Goal: Use online tool/utility: Utilize a website feature to perform a specific function

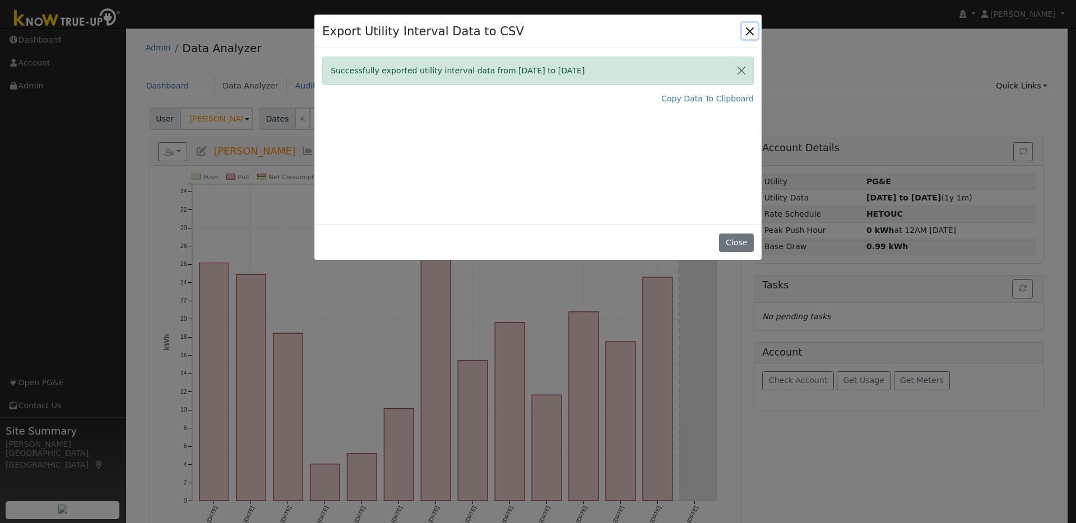
click at [746, 29] on button "Close" at bounding box center [750, 31] width 16 height 16
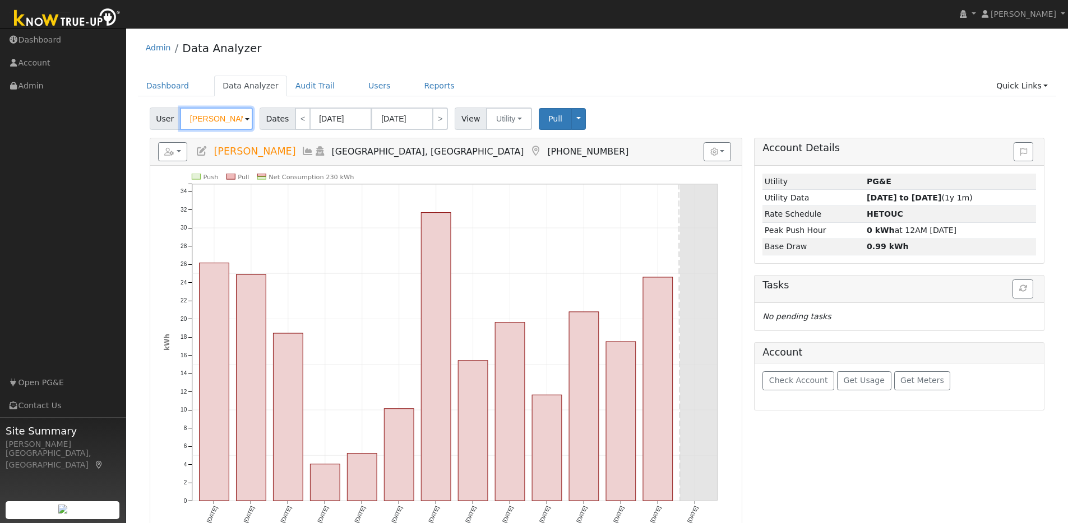
click at [242, 119] on input "Matthew Feeney" at bounding box center [216, 119] width 73 height 22
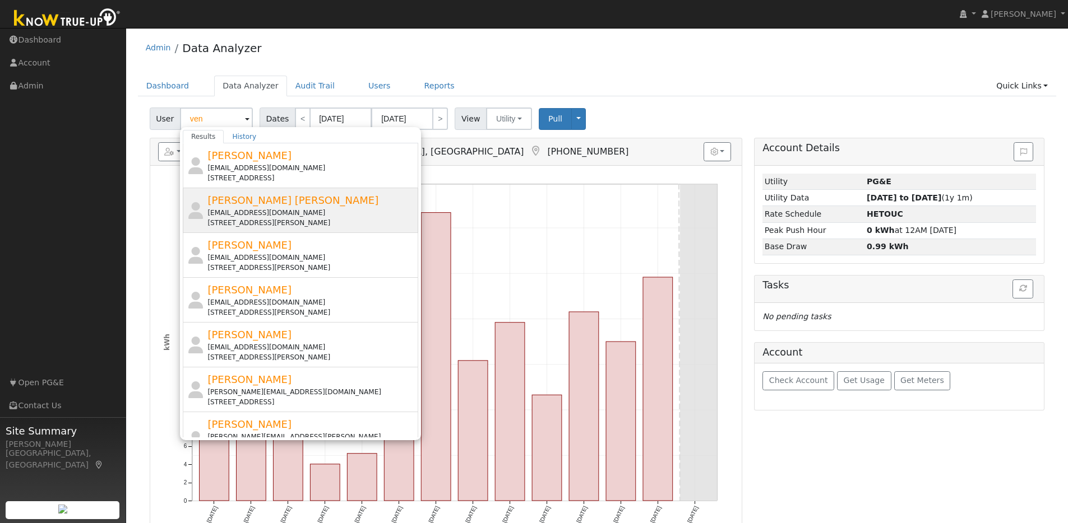
click at [373, 198] on div "[PERSON_NAME] [PERSON_NAME] [PERSON_NAME][EMAIL_ADDRESS][DOMAIN_NAME] [STREET_A…" at bounding box center [311, 210] width 208 height 35
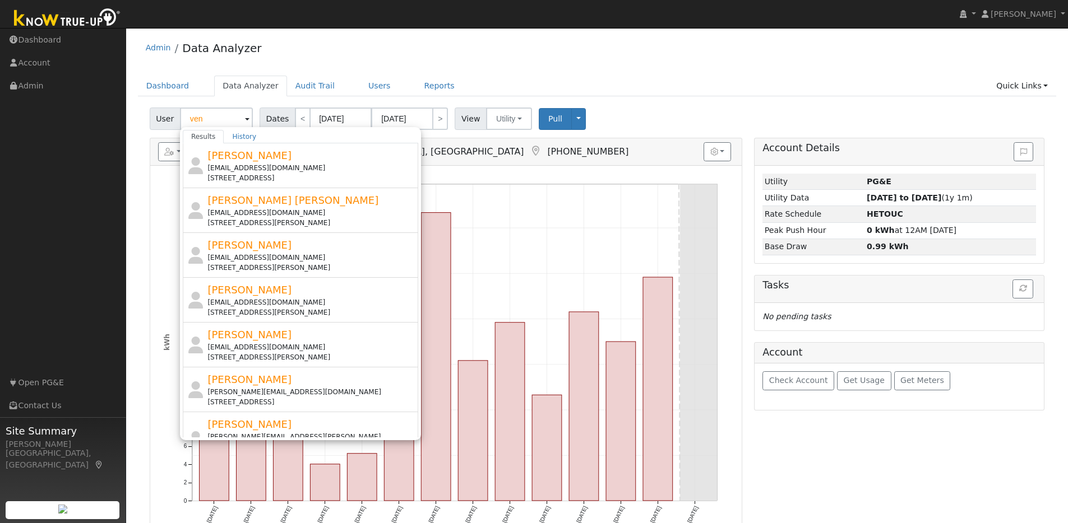
type input "[PERSON_NAME] [PERSON_NAME]"
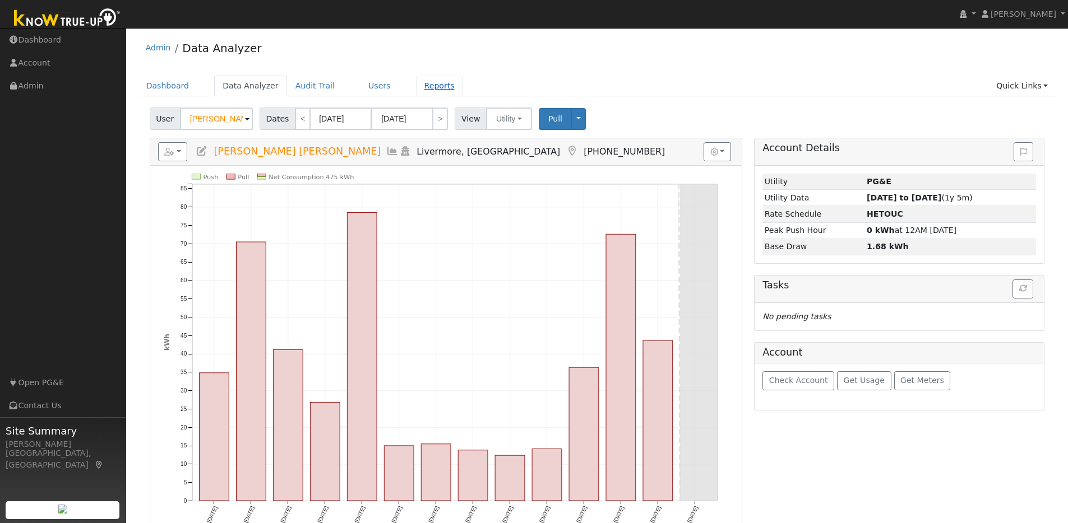
click at [429, 85] on link "Reports" at bounding box center [439, 86] width 47 height 21
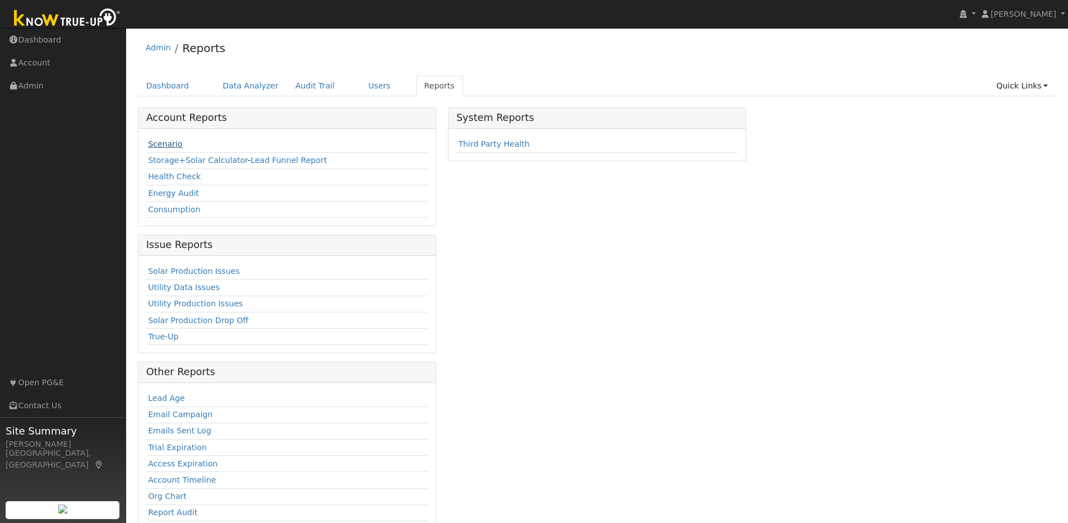
click at [176, 142] on link "Scenario" at bounding box center [165, 144] width 34 height 9
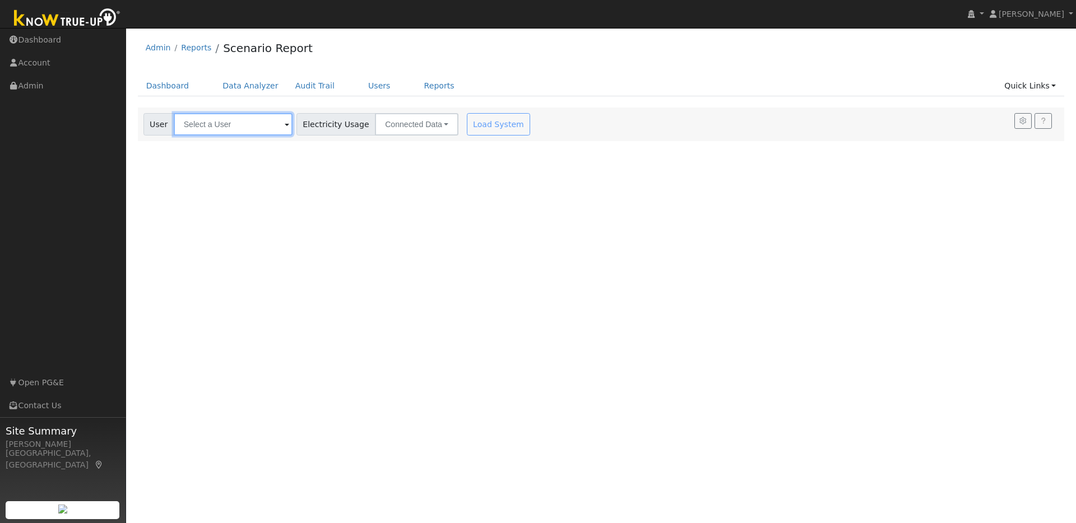
click at [241, 130] on input "text" at bounding box center [233, 124] width 119 height 22
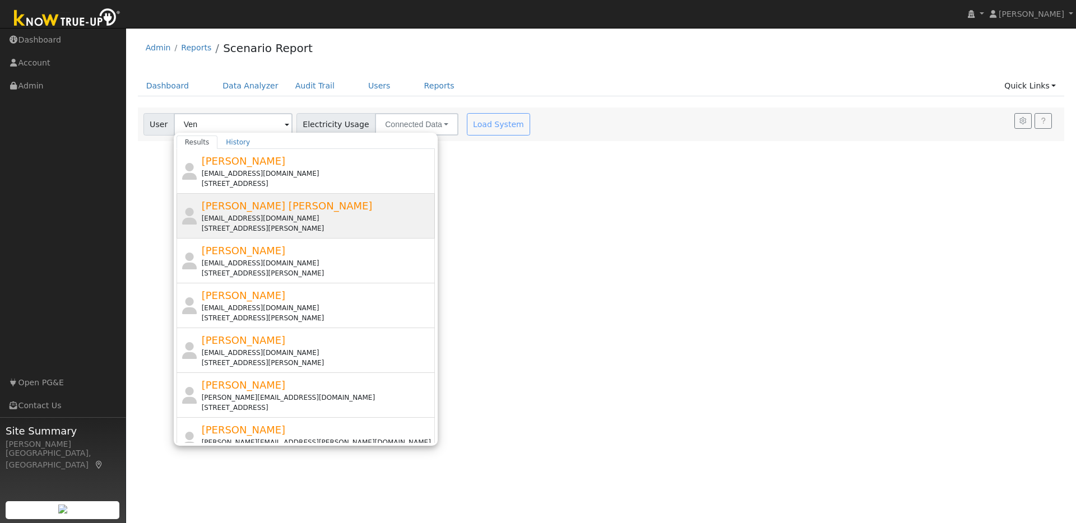
click at [342, 211] on div "[PERSON_NAME] [PERSON_NAME] [PERSON_NAME][EMAIL_ADDRESS][DOMAIN_NAME] [STREET_A…" at bounding box center [317, 215] width 231 height 35
type input "[PERSON_NAME] [PERSON_NAME]"
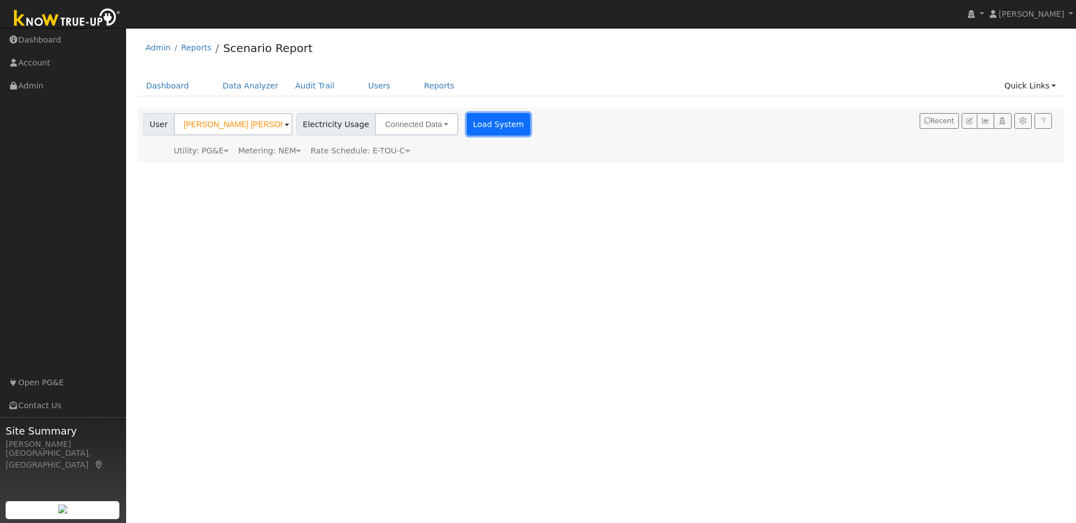
click at [503, 128] on button "Load System" at bounding box center [499, 124] width 64 height 22
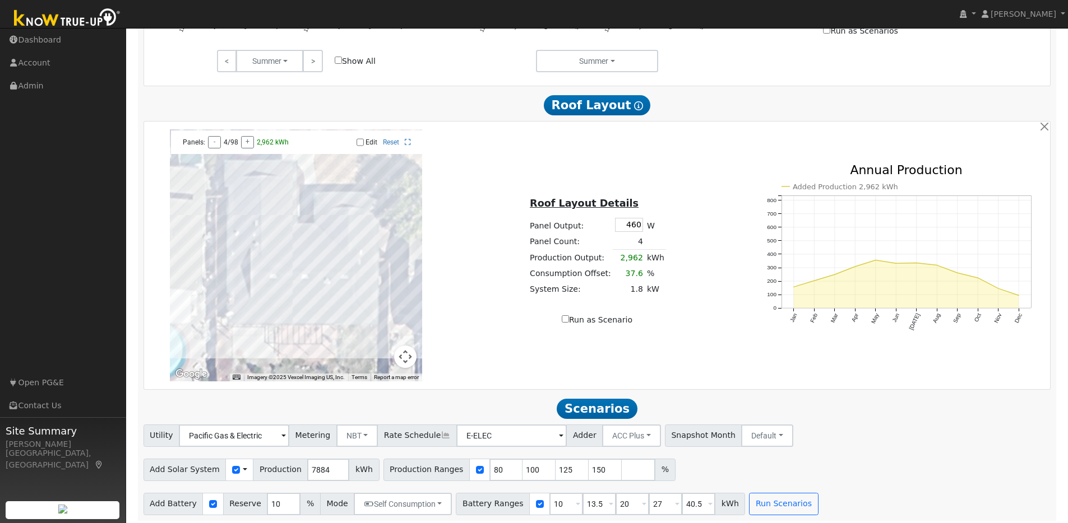
scroll to position [633, 0]
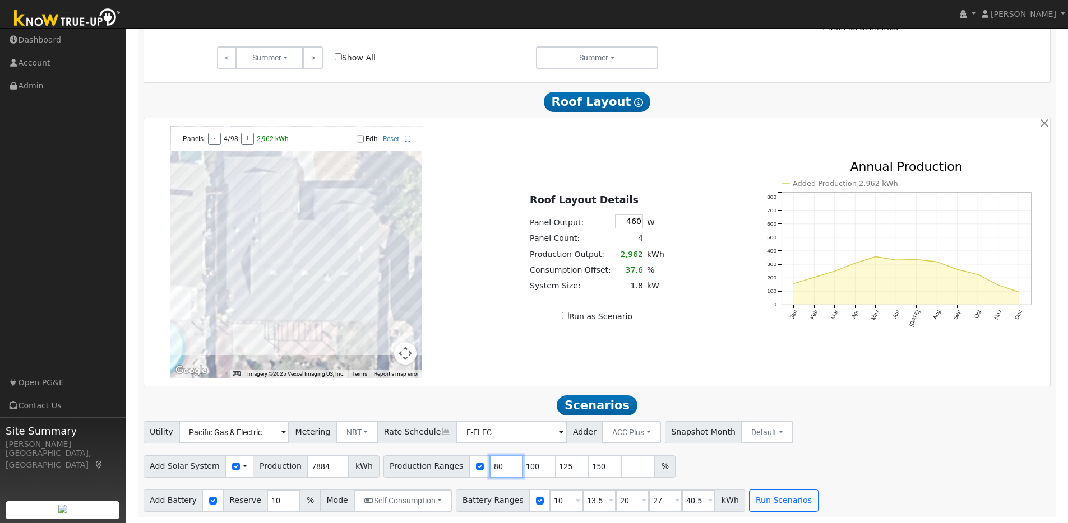
drag, startPoint x: 492, startPoint y: 468, endPoint x: 474, endPoint y: 463, distance: 18.6
click at [474, 463] on div "Production Ranges 80 100 125 150 %" at bounding box center [529, 467] width 292 height 22
type input "100"
type input "125"
type input "150"
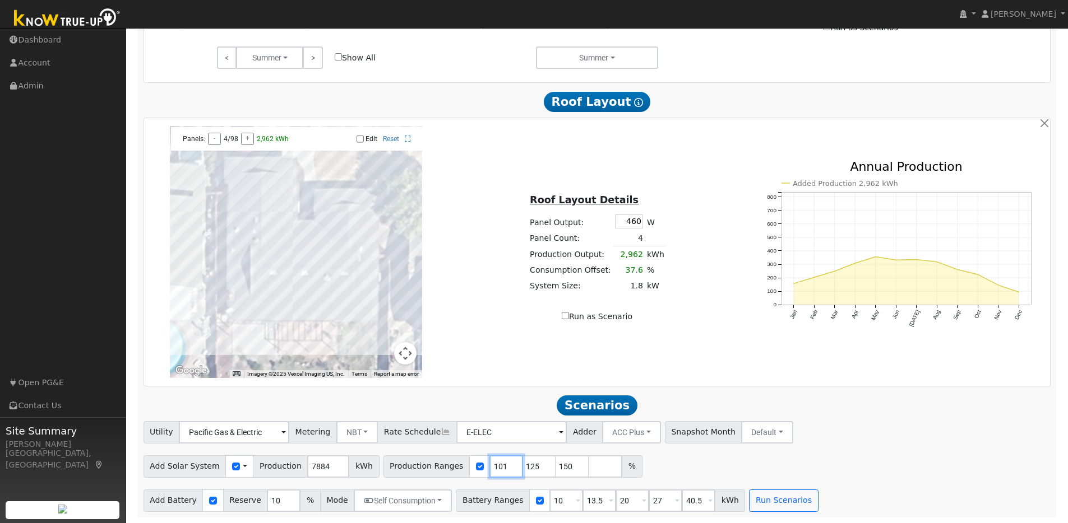
click at [500, 465] on input "101" at bounding box center [506, 467] width 34 height 22
type input "102"
click at [500, 464] on input "102" at bounding box center [506, 467] width 34 height 22
click at [531, 468] on input "124" at bounding box center [539, 467] width 34 height 22
click at [531, 468] on input "123" at bounding box center [539, 467] width 34 height 22
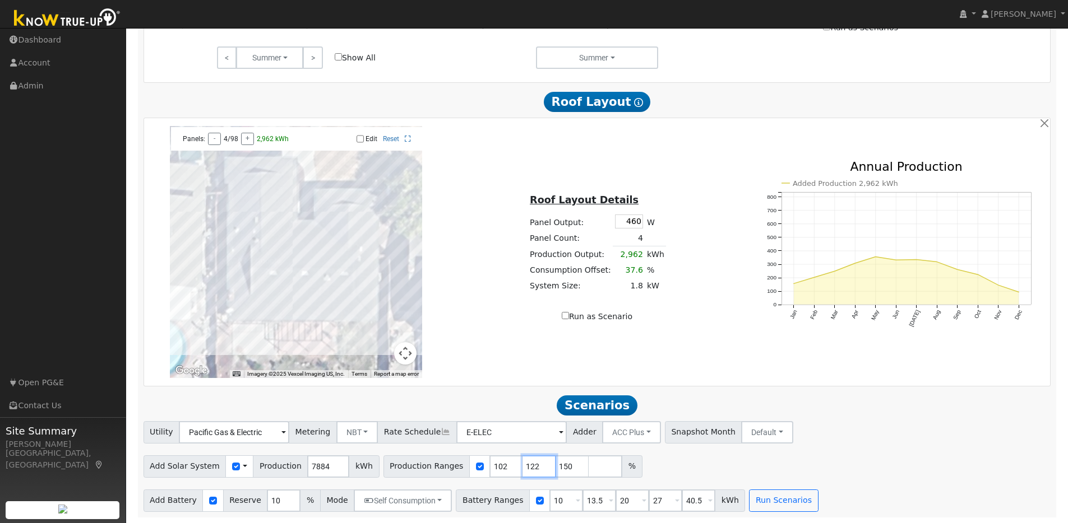
click at [531, 468] on input "122" at bounding box center [539, 467] width 34 height 22
type input "121"
click at [531, 468] on input "121" at bounding box center [539, 467] width 34 height 22
type input "149"
click at [569, 470] on input "149" at bounding box center [572, 467] width 34 height 22
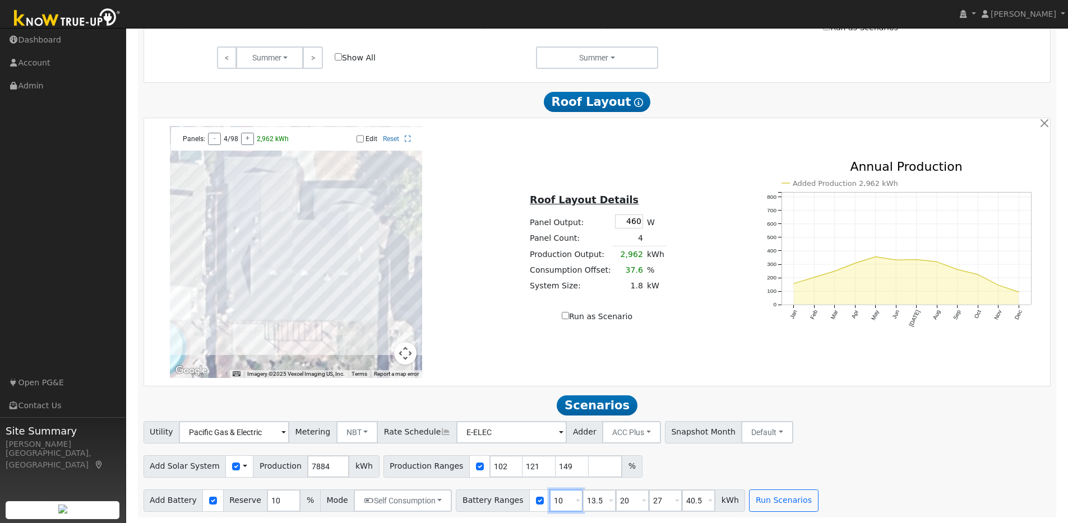
drag, startPoint x: 560, startPoint y: 503, endPoint x: 522, endPoint y: 498, distance: 38.5
click at [515, 495] on div "Battery Ranges 10 Overrides Reserve % Mode None None Self Consumption Peak Savi…" at bounding box center [600, 501] width 289 height 22
type input "13.5"
type input "20"
type input "27"
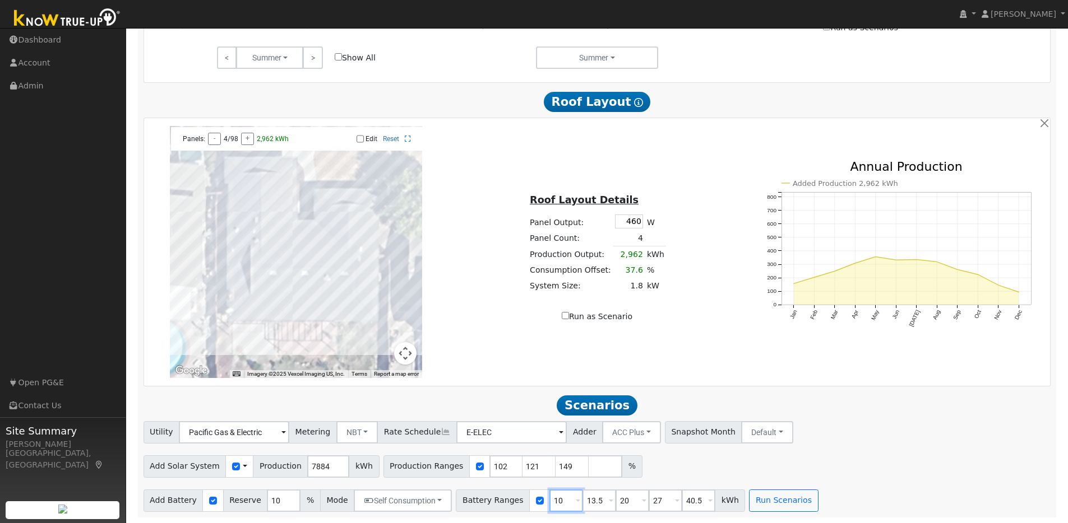
type input "40.5"
type input "13.5"
click at [582, 499] on input "20" at bounding box center [599, 501] width 34 height 22
type input "27"
type input "40.5"
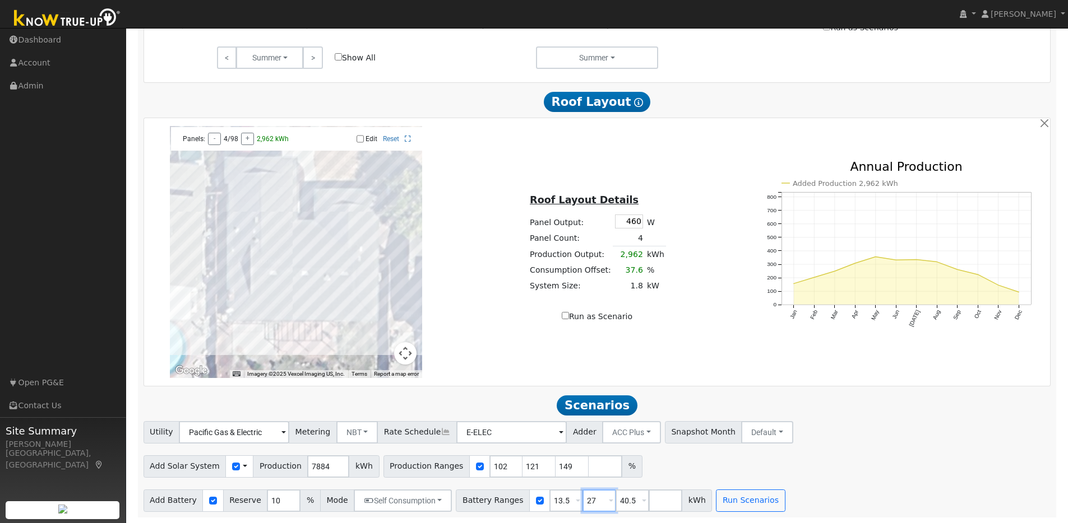
type input "27"
drag, startPoint x: 623, startPoint y: 502, endPoint x: 606, endPoint y: 498, distance: 16.9
click at [615, 498] on input "40.5" at bounding box center [632, 501] width 34 height 22
click at [686, 511] on button "Run Scenarios" at bounding box center [717, 501] width 69 height 22
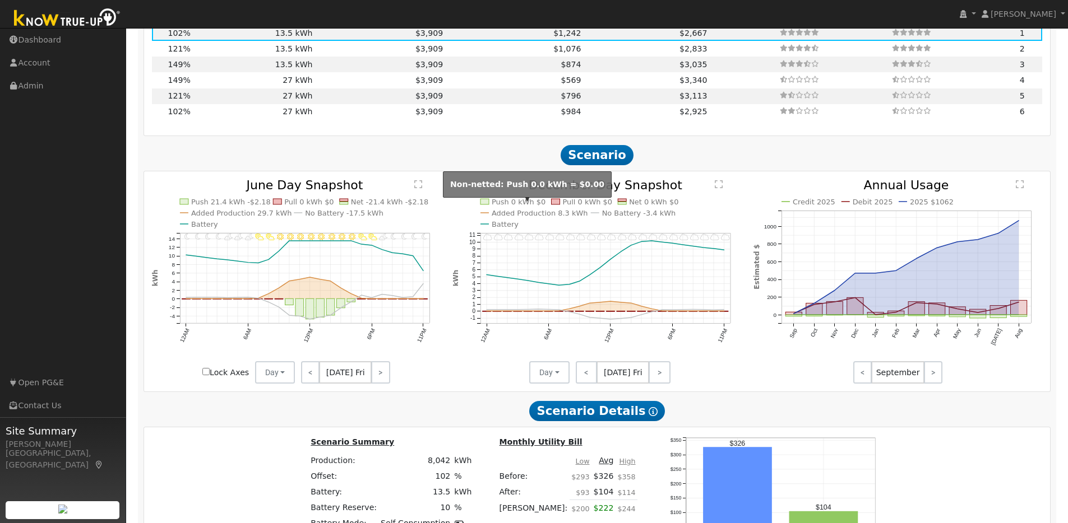
scroll to position [1154, 0]
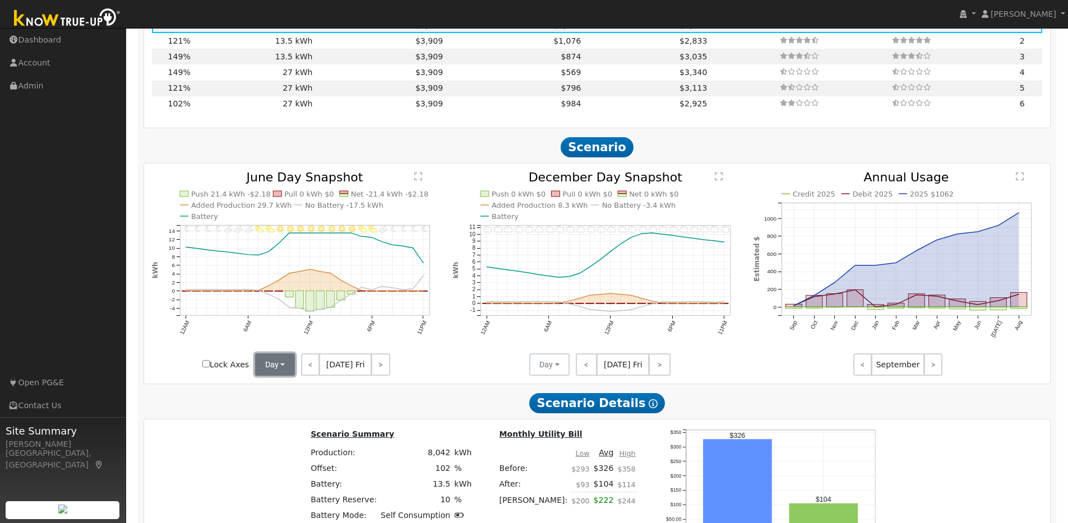
click at [282, 371] on button "Day" at bounding box center [275, 365] width 40 height 22
click at [283, 409] on link "Month Average" at bounding box center [295, 406] width 78 height 16
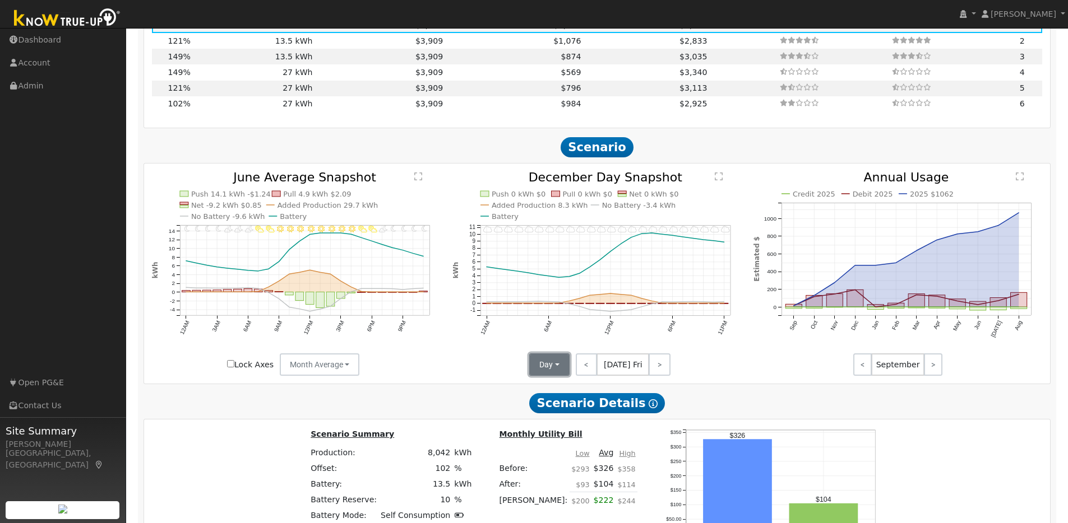
click at [559, 373] on button "Day" at bounding box center [549, 365] width 40 height 22
click at [553, 414] on link "Month Average" at bounding box center [569, 406] width 78 height 16
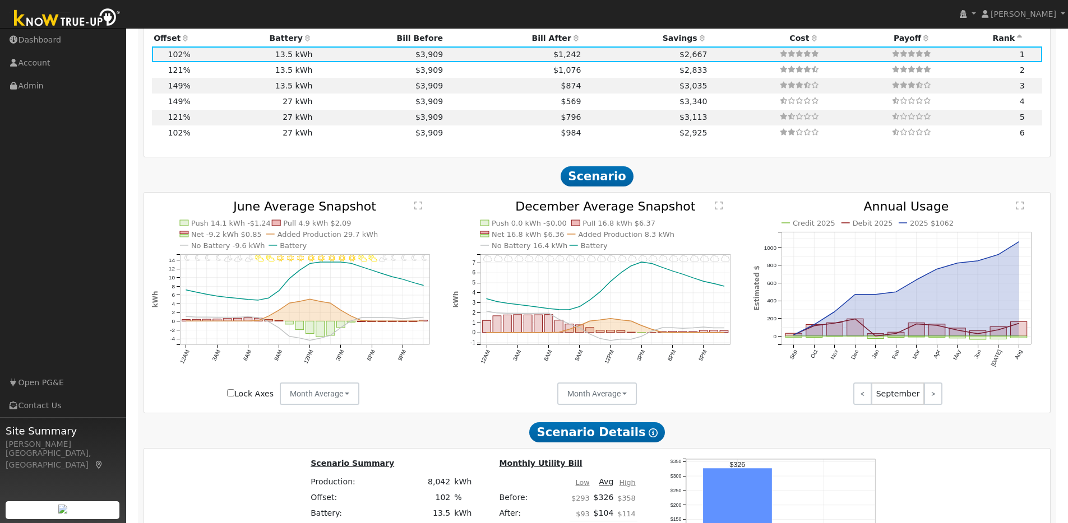
scroll to position [1102, 0]
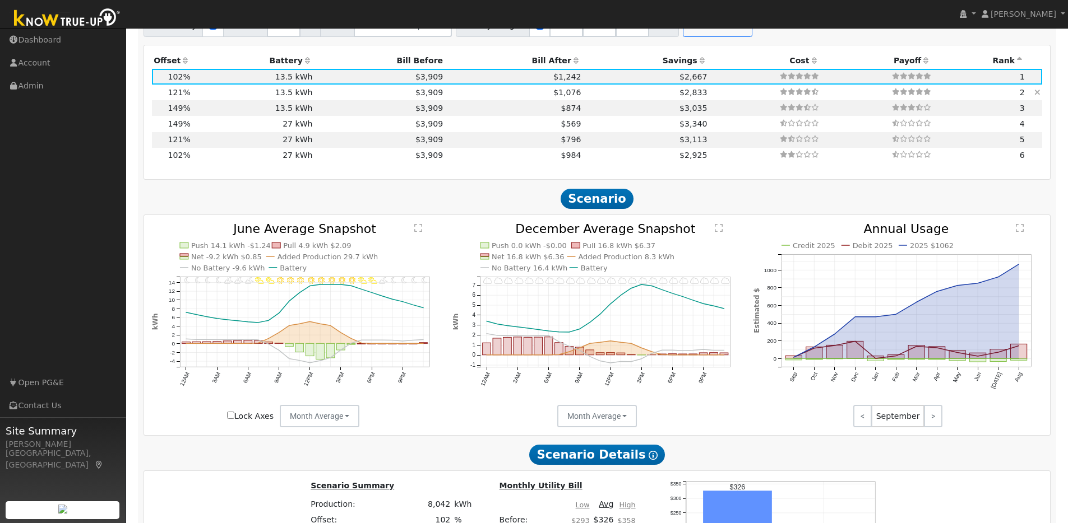
click at [205, 97] on td "13.5 kWh" at bounding box center [253, 93] width 122 height 16
type input "6.4"
type input "$19,716"
type input "$10,005"
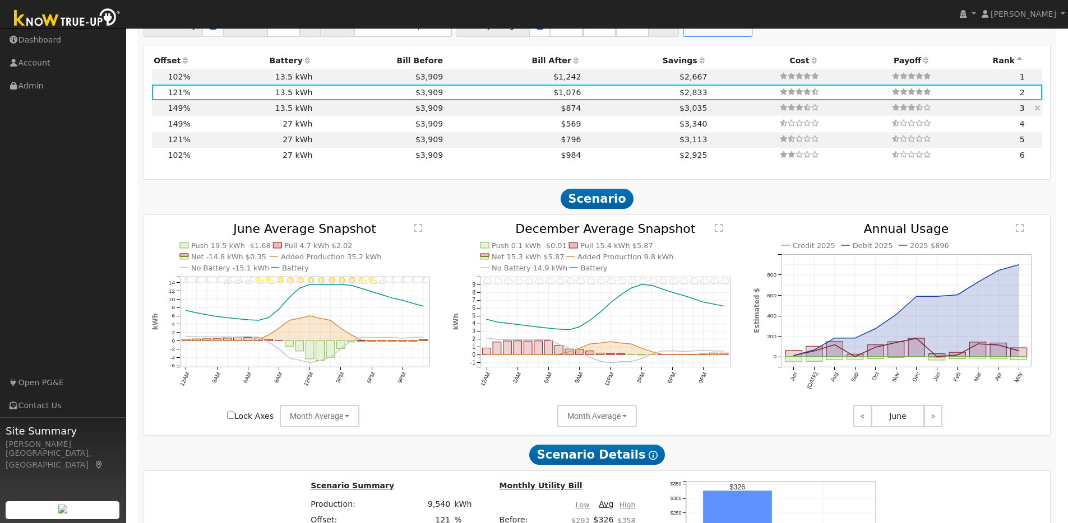
click at [206, 110] on td "13.5 kWh" at bounding box center [253, 108] width 122 height 16
type input "7.8"
type input "$24,277"
type input "$11,374"
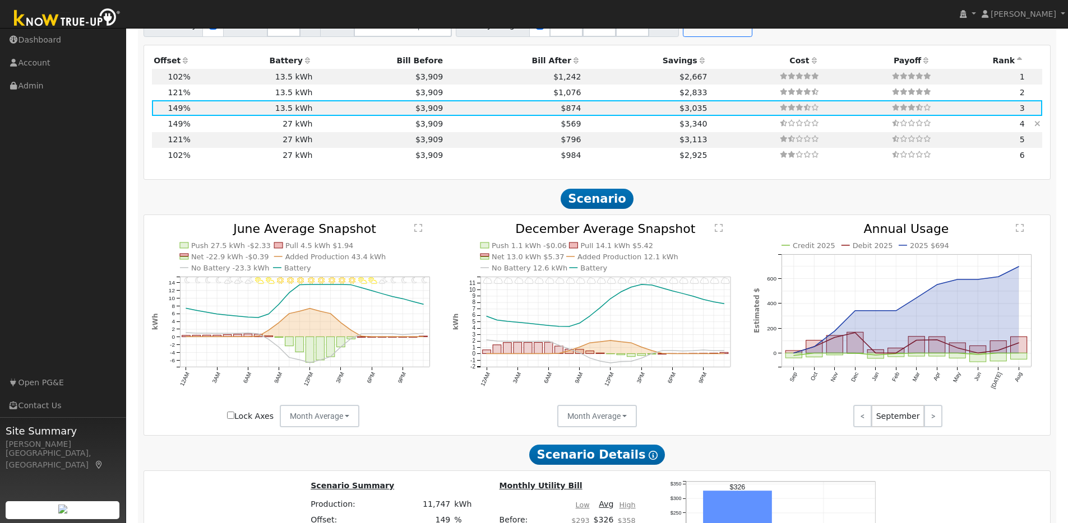
click at [220, 132] on td "27 kWh" at bounding box center [253, 124] width 122 height 16
type input "$27,270"
type input "$15,464"
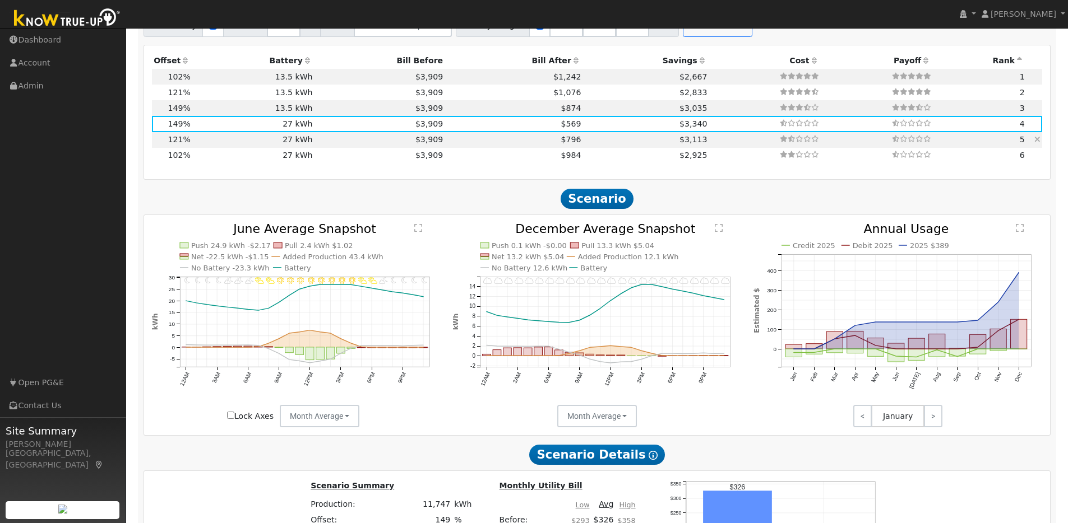
click at [229, 143] on td "27 kWh" at bounding box center [253, 140] width 122 height 16
type input "6.4"
type input "$19,716"
type input "$14,096"
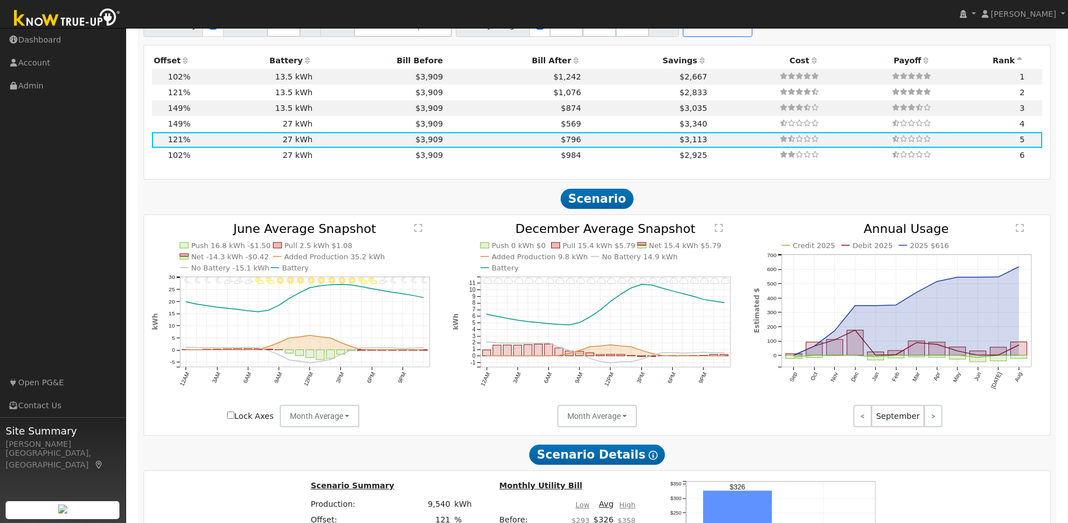
click at [304, 63] on icon at bounding box center [308, 61] width 10 height 8
click at [185, 64] on icon at bounding box center [185, 61] width 10 height 8
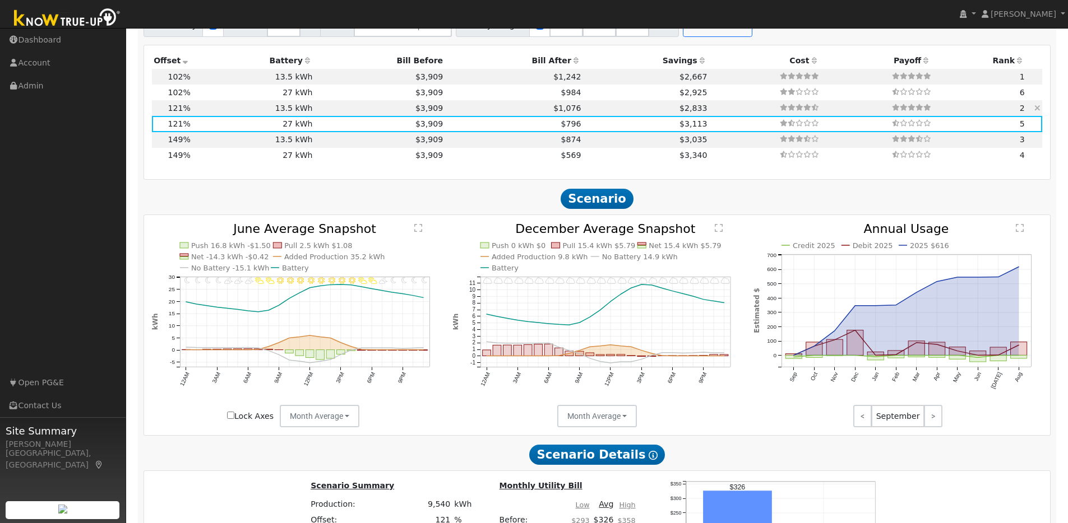
click at [493, 116] on td "$1,076" at bounding box center [514, 108] width 138 height 16
type input "$13,635"
type input "$10,005"
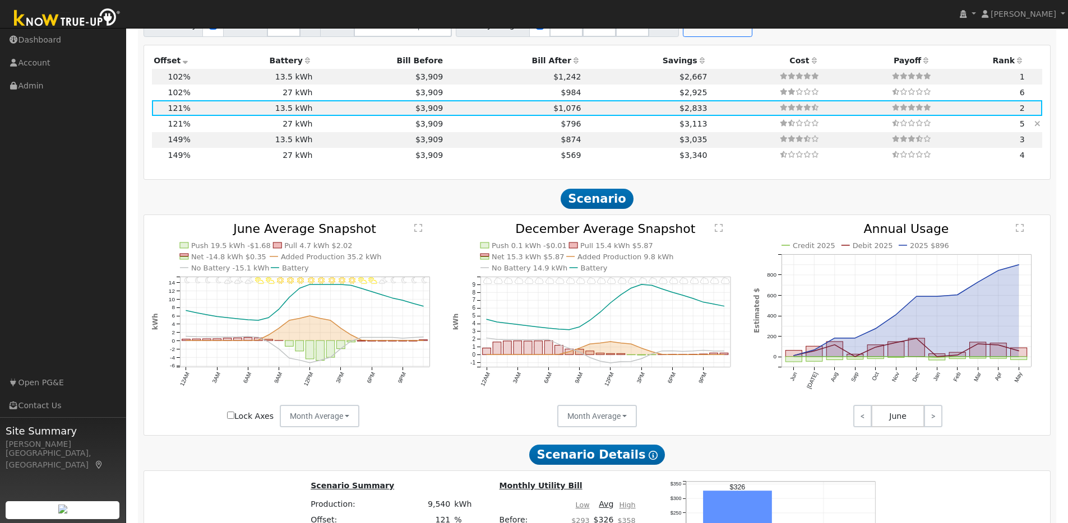
click at [286, 132] on td "27 kWh" at bounding box center [253, 124] width 122 height 16
type input "$27,270"
type input "$14,096"
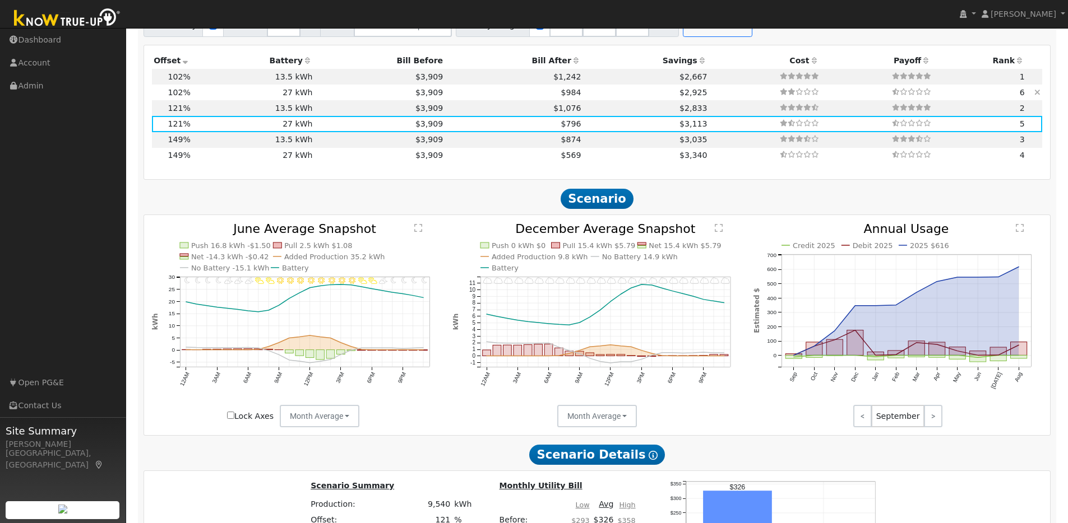
click at [276, 100] on td "27 kWh" at bounding box center [253, 93] width 122 height 16
type input "5.4"
type input "$16,620"
type input "$13,167"
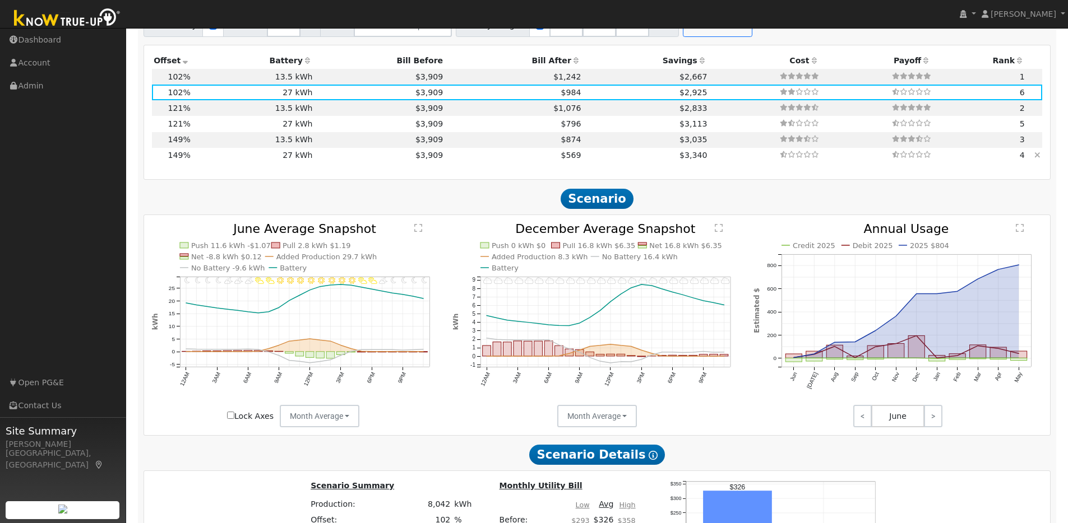
click at [256, 160] on td "27 kWh" at bounding box center [253, 156] width 122 height 16
type input "7.8"
type input "$24,277"
type input "$15,464"
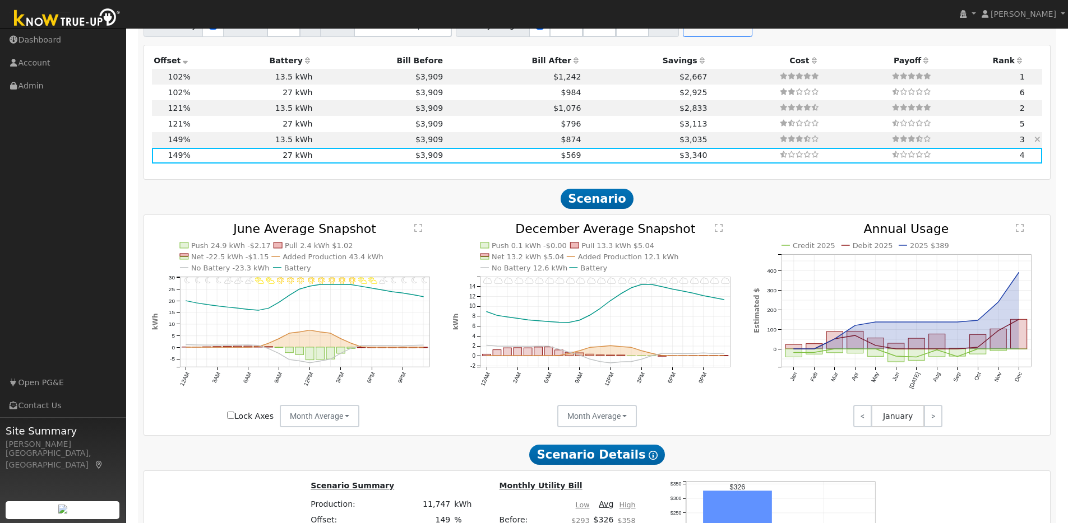
click at [255, 144] on td "13.5 kWh" at bounding box center [253, 140] width 122 height 16
type input "$13,635"
type input "$11,374"
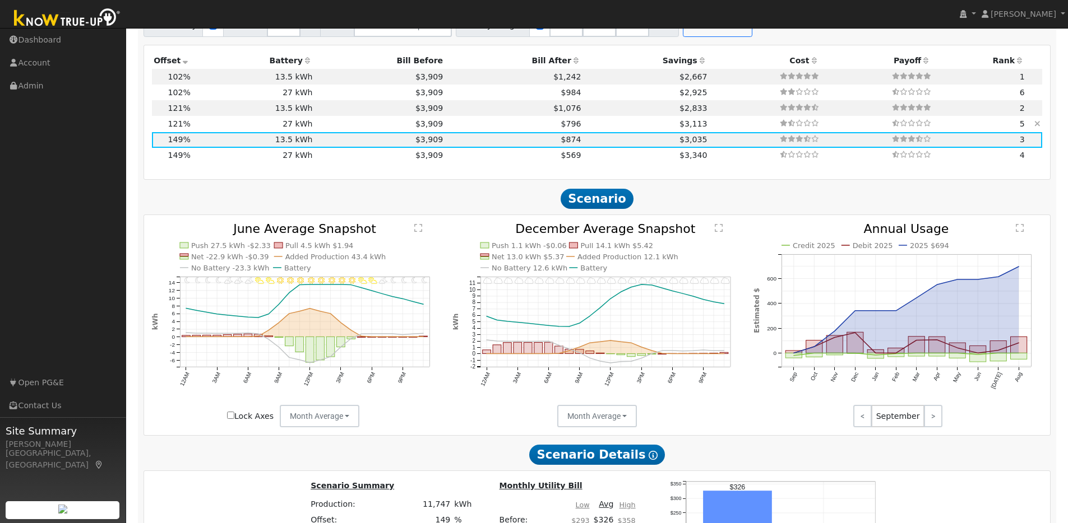
click at [256, 132] on td "27 kWh" at bounding box center [253, 124] width 122 height 16
type input "6.4"
type input "$19,716"
type input "$27,270"
type input "$14,096"
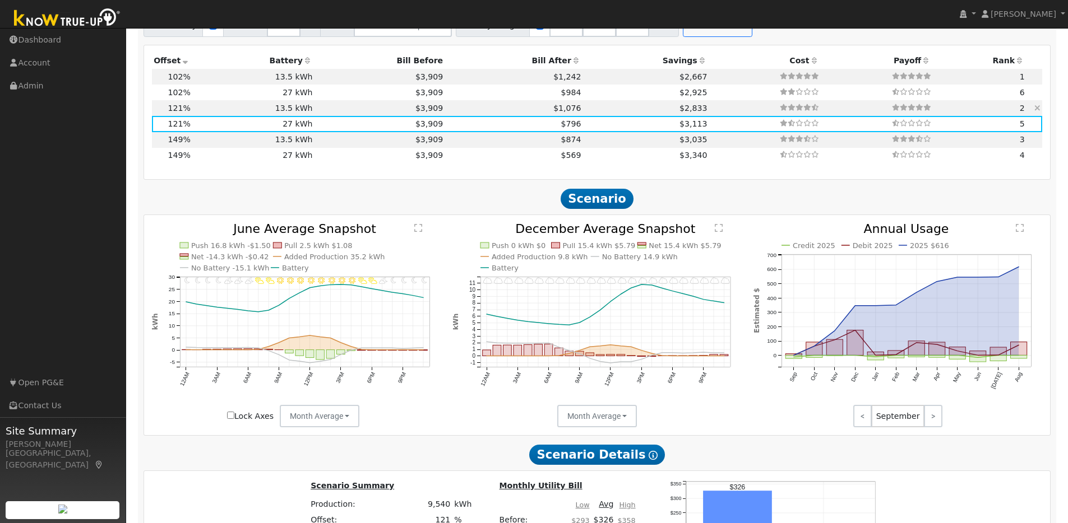
click at [257, 113] on td "13.5 kWh" at bounding box center [253, 108] width 122 height 16
type input "$13,635"
type input "$10,005"
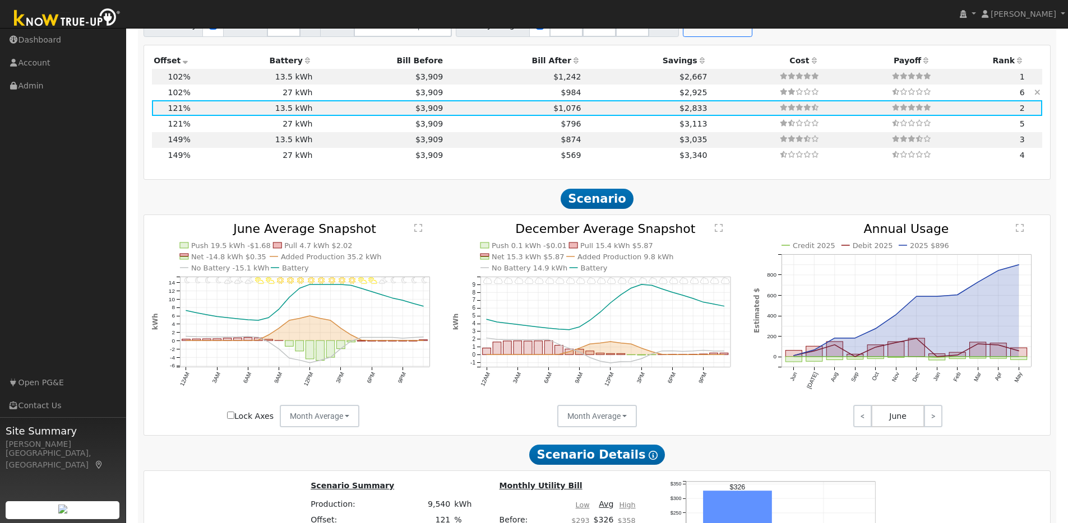
click at [257, 99] on td "27 kWh" at bounding box center [253, 93] width 122 height 16
type input "5.4"
type input "$16,620"
type input "$27,270"
type input "$13,167"
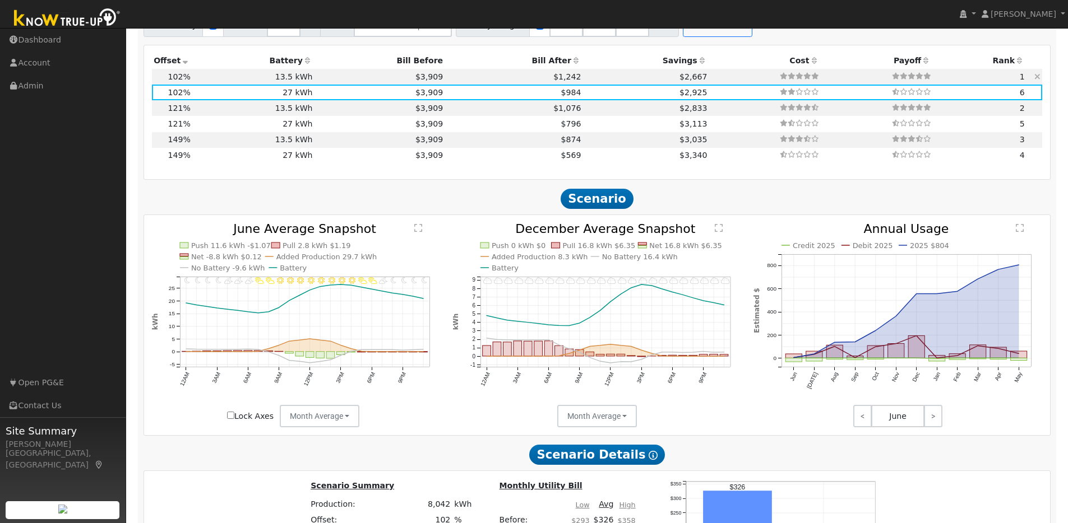
click at [259, 81] on td "13.5 kWh" at bounding box center [253, 77] width 122 height 16
type input "$13,635"
type input "$9,077"
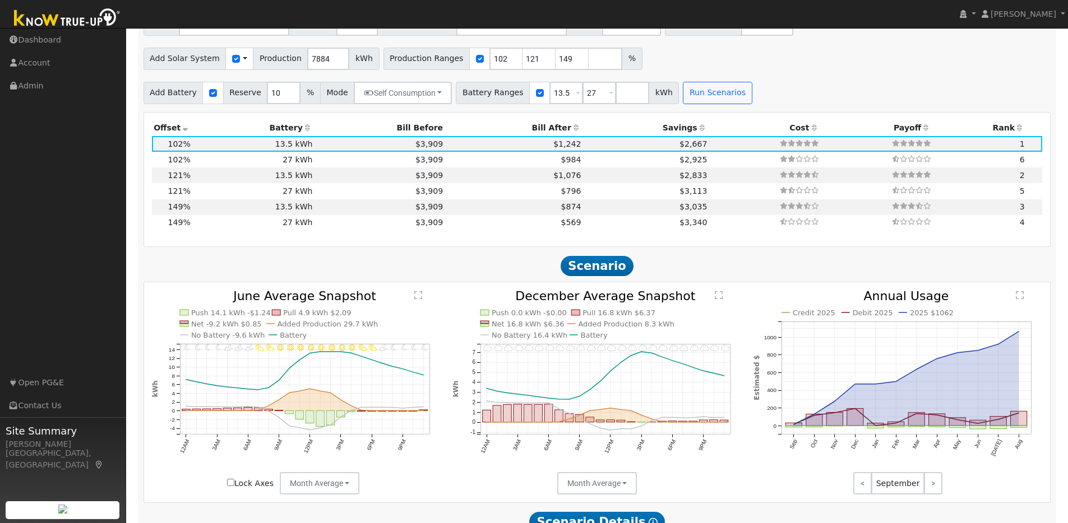
scroll to position [820, 0]
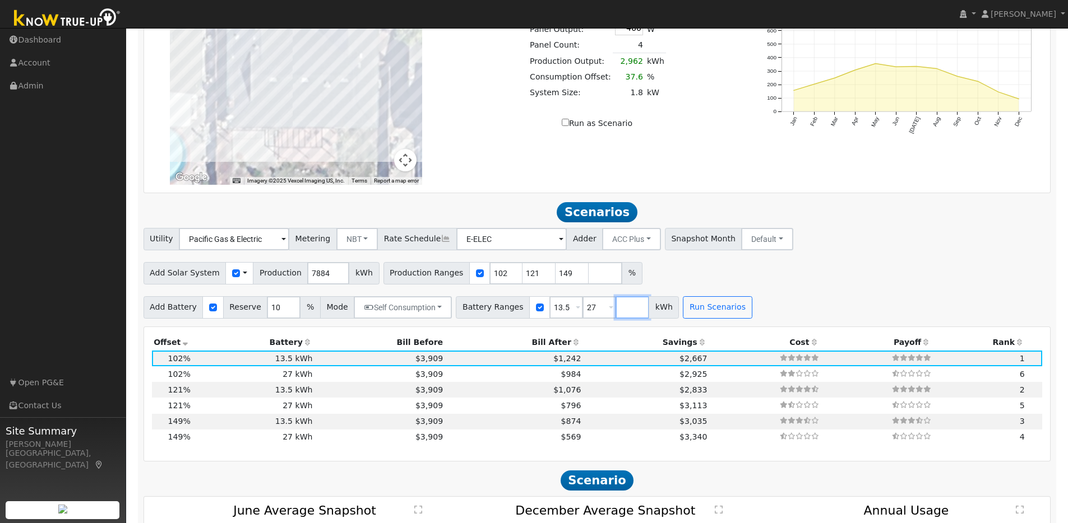
click at [615, 312] on input "number" at bounding box center [632, 307] width 34 height 22
type input "40.5"
click at [722, 317] on button "Run Scenarios" at bounding box center [750, 307] width 69 height 22
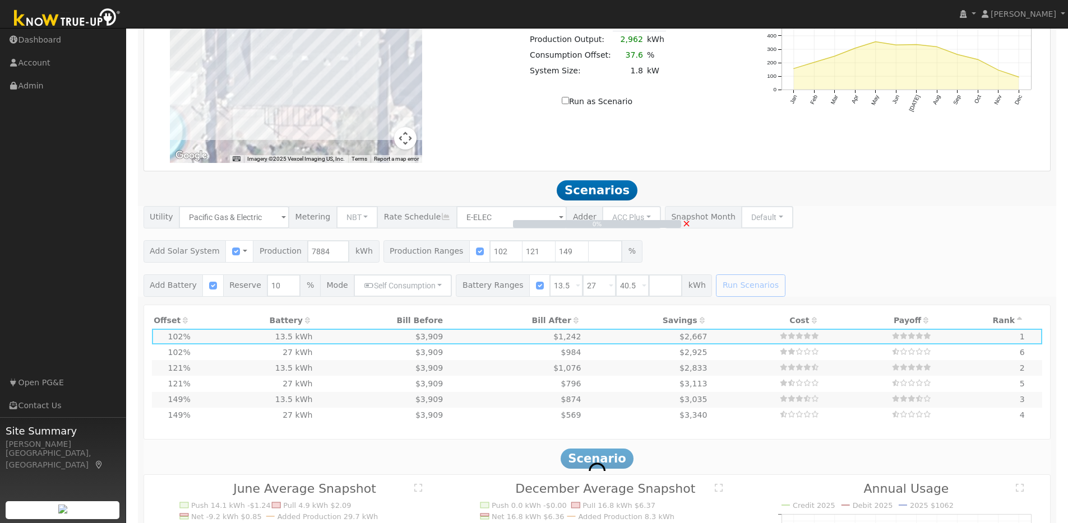
scroll to position [885, 0]
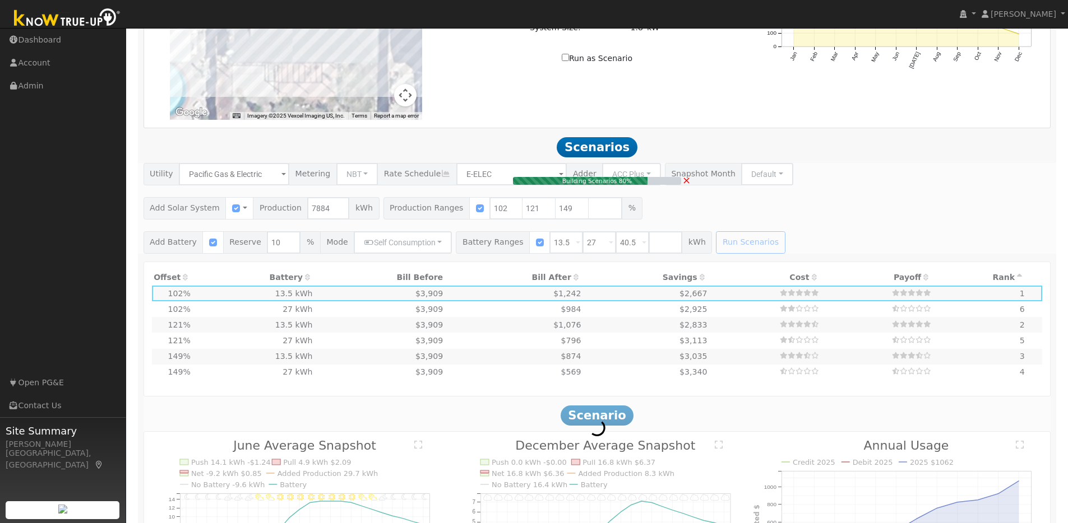
type input "6.4"
type input "$19,716"
type input "$10,005"
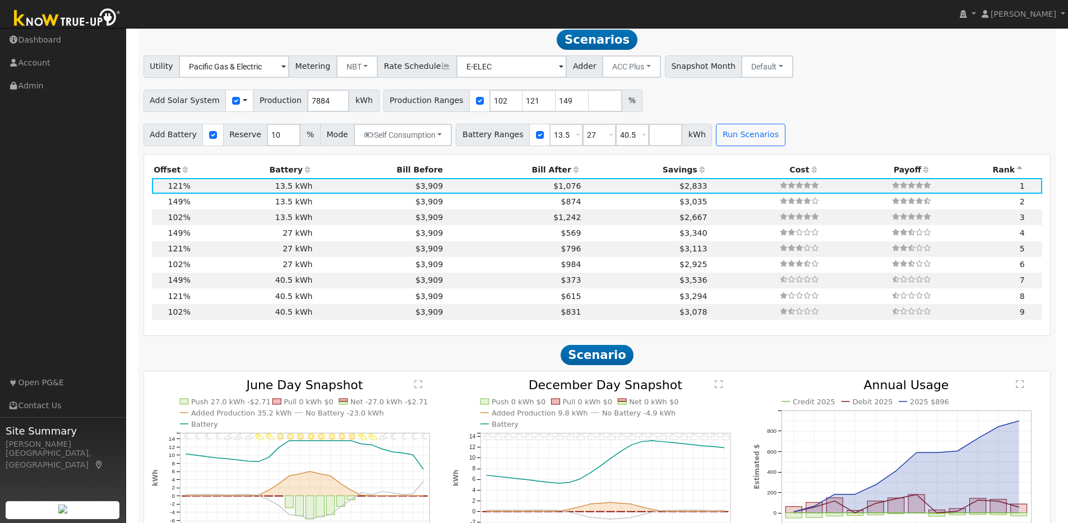
scroll to position [994, 0]
click at [309, 285] on td "40.5 kWh" at bounding box center [253, 280] width 122 height 16
type input "7.8"
type input "$24,277"
type input "$40,905"
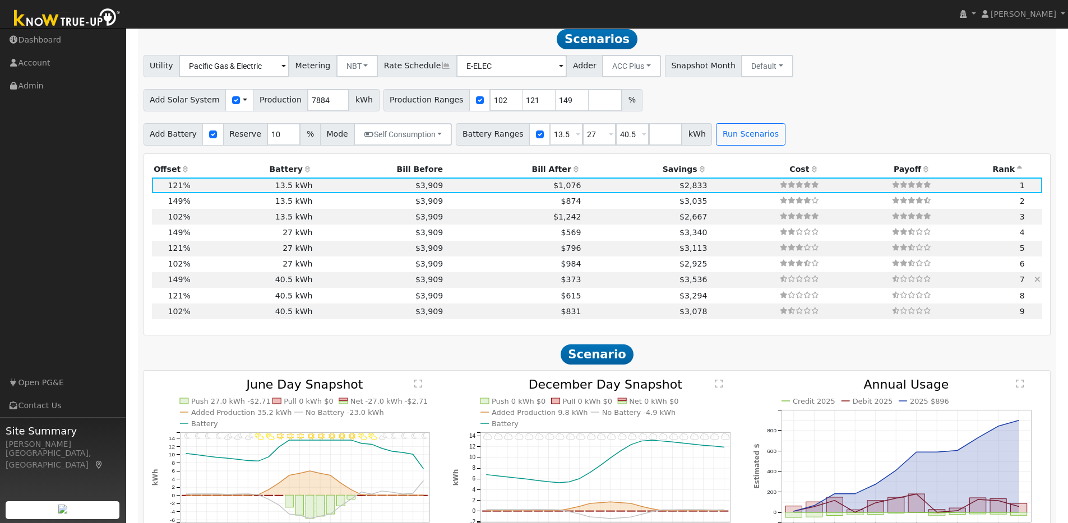
type input "$19,555"
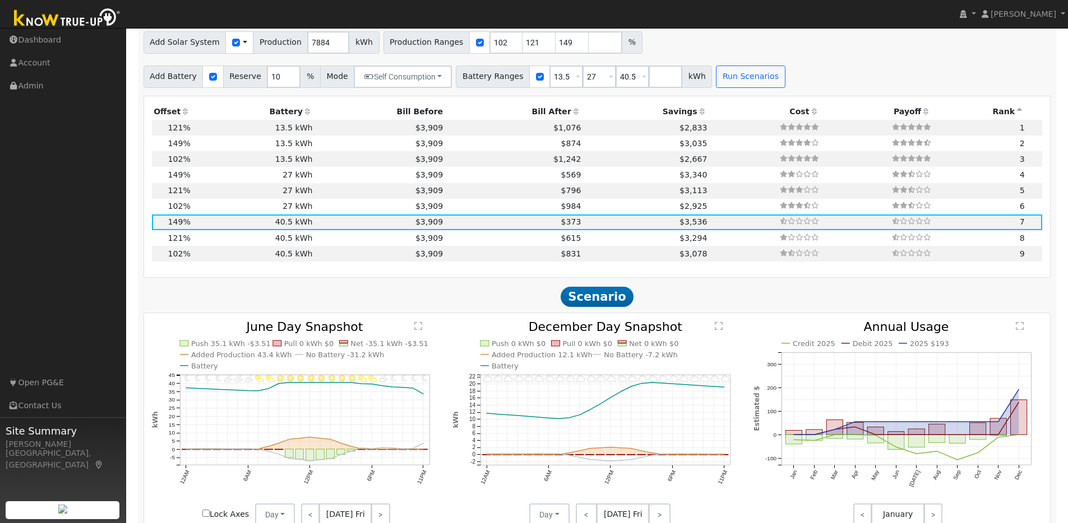
scroll to position [1056, 0]
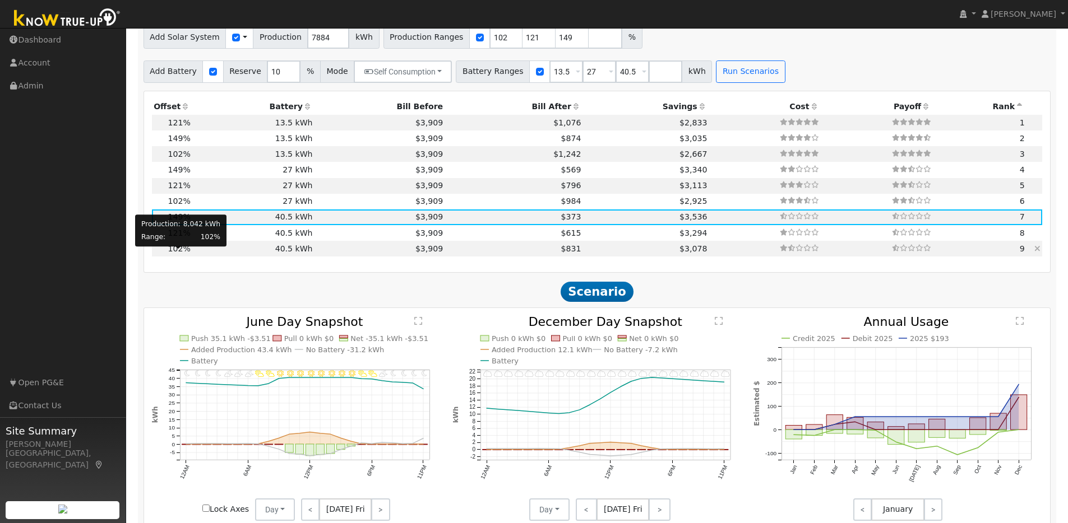
click at [187, 253] on span "102%" at bounding box center [179, 248] width 22 height 9
type input "5.4"
type input "$16,620"
type input "$17,258"
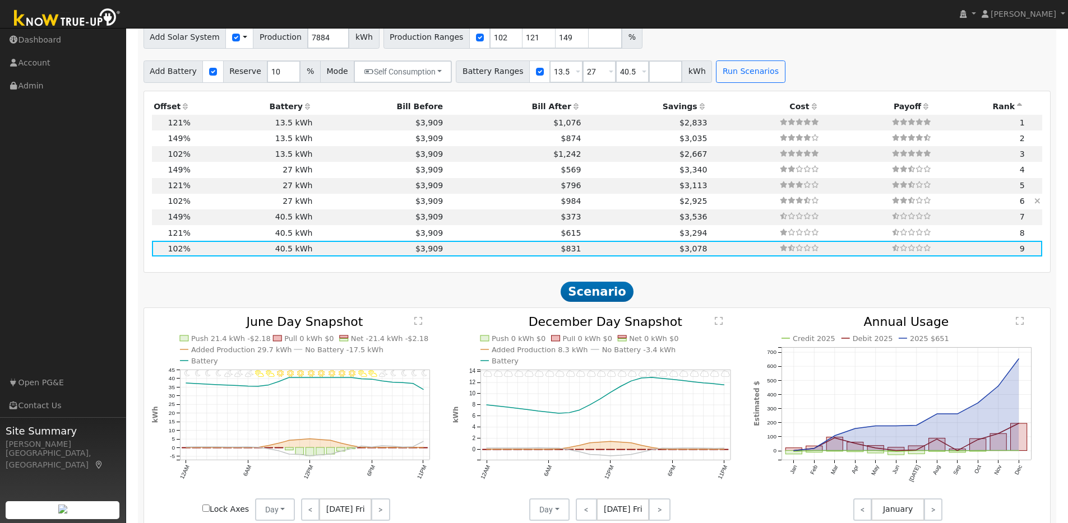
click at [201, 207] on td "27 kWh" at bounding box center [253, 202] width 122 height 16
type input "$27,270"
type input "$13,167"
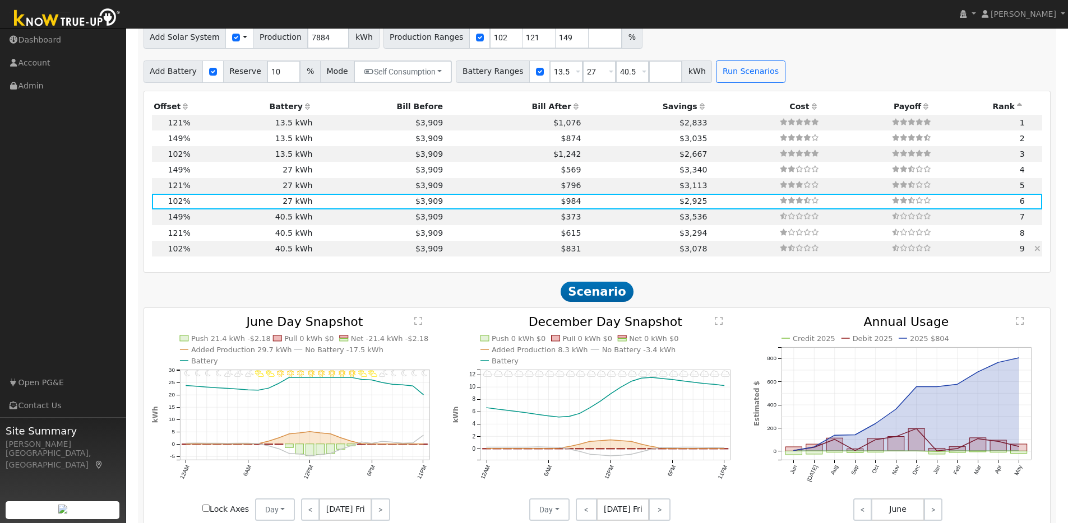
click at [213, 256] on td "40.5 kWh" at bounding box center [253, 249] width 122 height 16
type input "$40,905"
type input "$17,258"
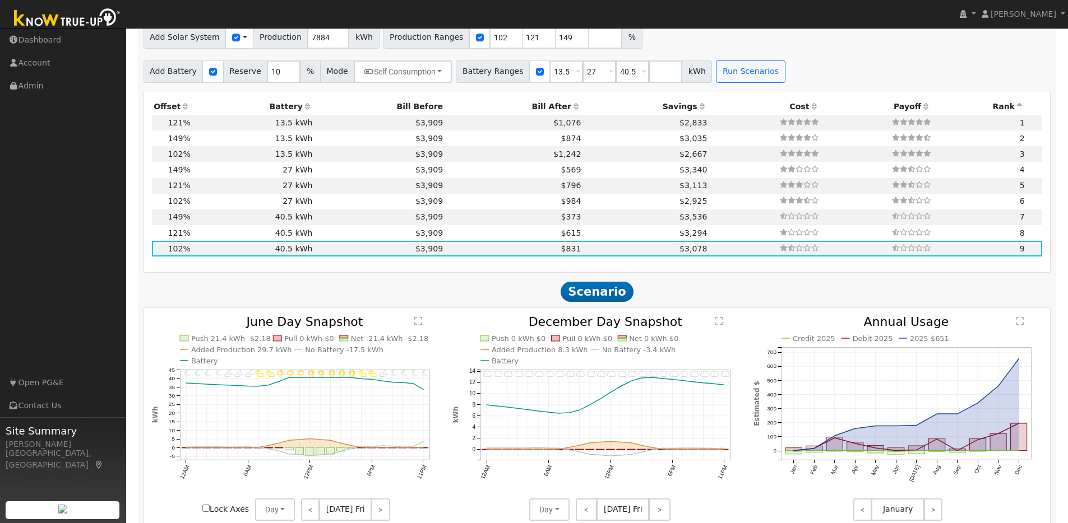
click at [183, 109] on icon at bounding box center [185, 107] width 10 height 8
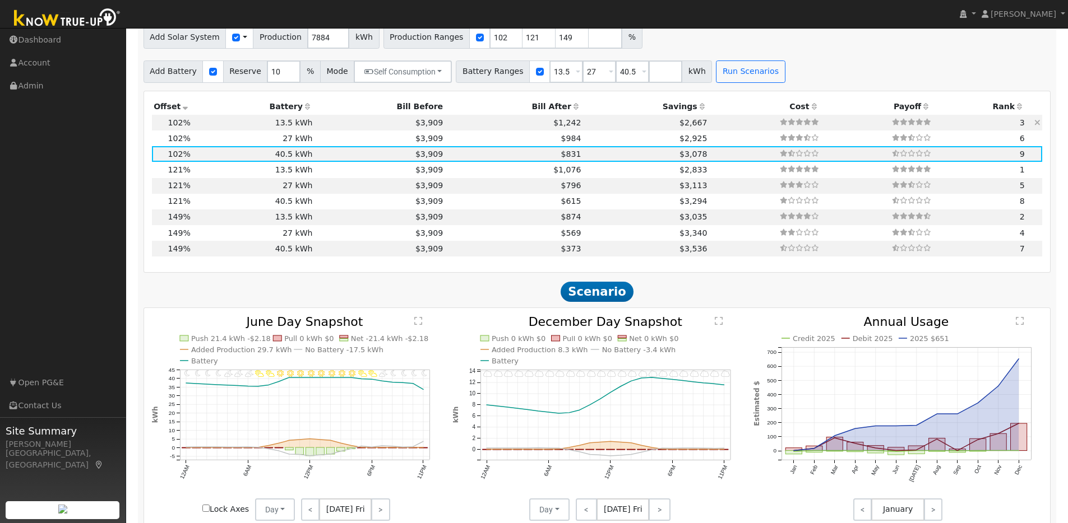
click at [206, 125] on td "13.5 kWh" at bounding box center [253, 123] width 122 height 16
type input "$13,635"
type input "$9,077"
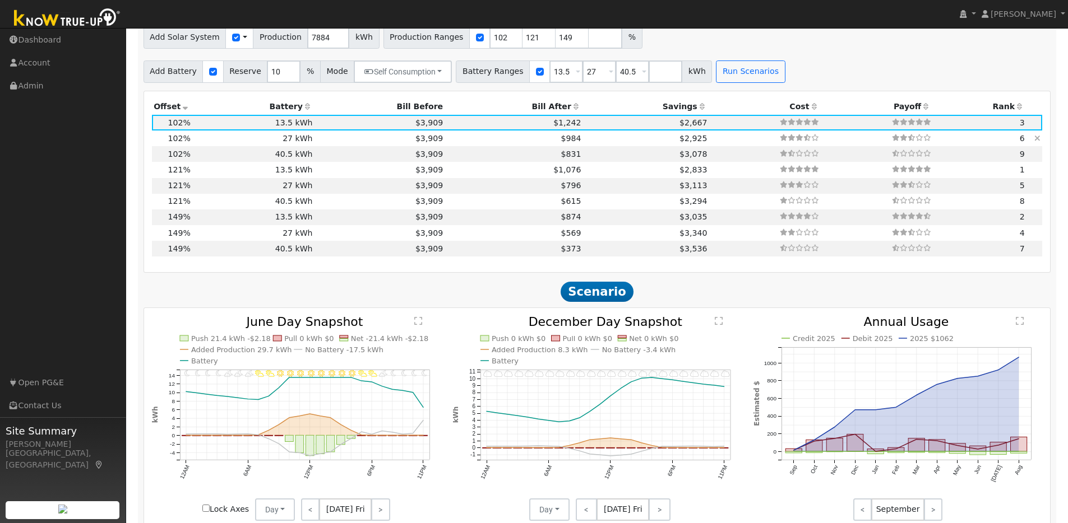
click at [205, 145] on td "27 kWh" at bounding box center [253, 139] width 122 height 16
type input "$27,270"
type input "$13,167"
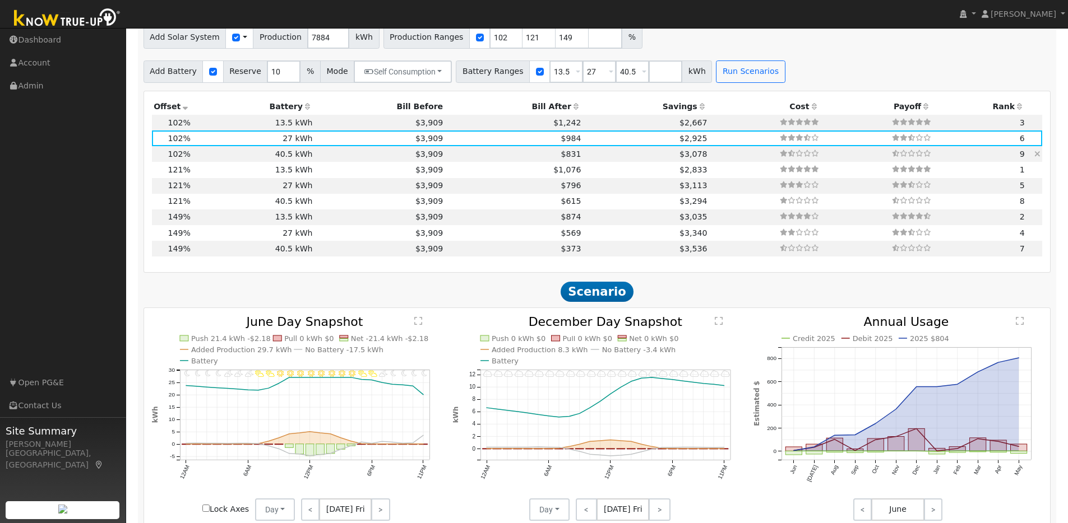
click at [205, 158] on td "40.5 kWh" at bounding box center [253, 154] width 122 height 16
type input "$40,905"
type input "$17,258"
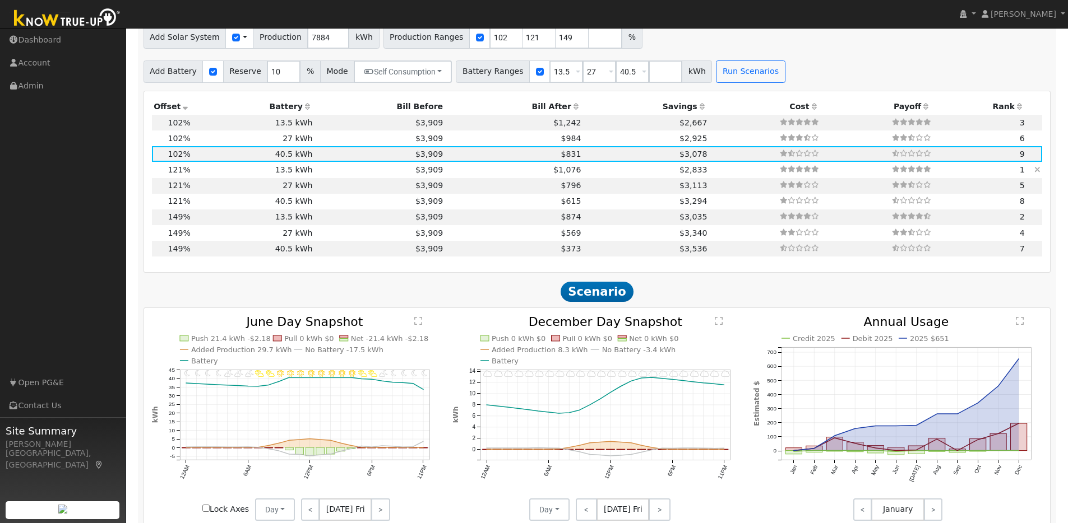
click at [203, 176] on td "13.5 kWh" at bounding box center [253, 170] width 122 height 16
type input "6.4"
type input "$19,716"
type input "$13,635"
type input "$10,005"
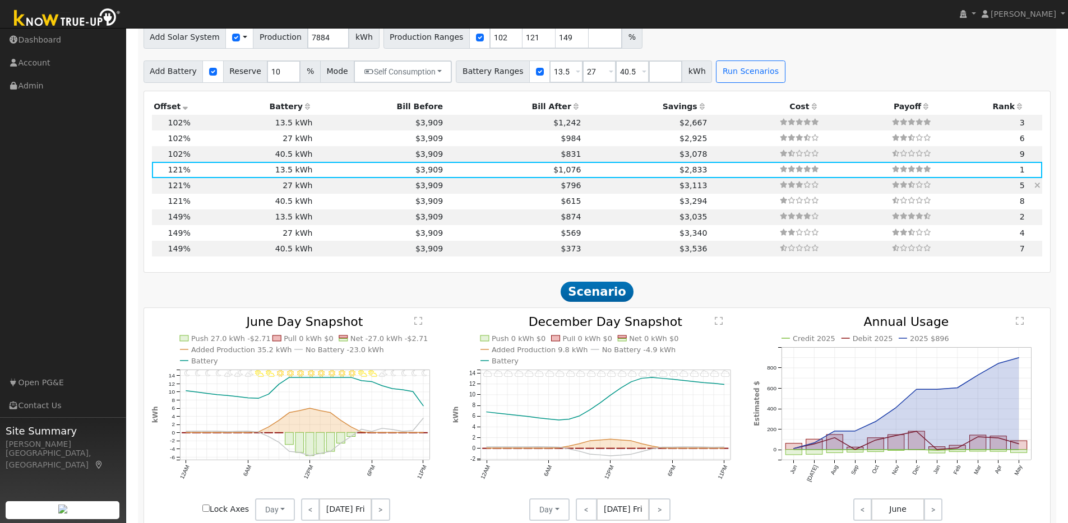
click at [200, 186] on td "27 kWh" at bounding box center [253, 186] width 122 height 16
type input "$27,270"
type input "$14,096"
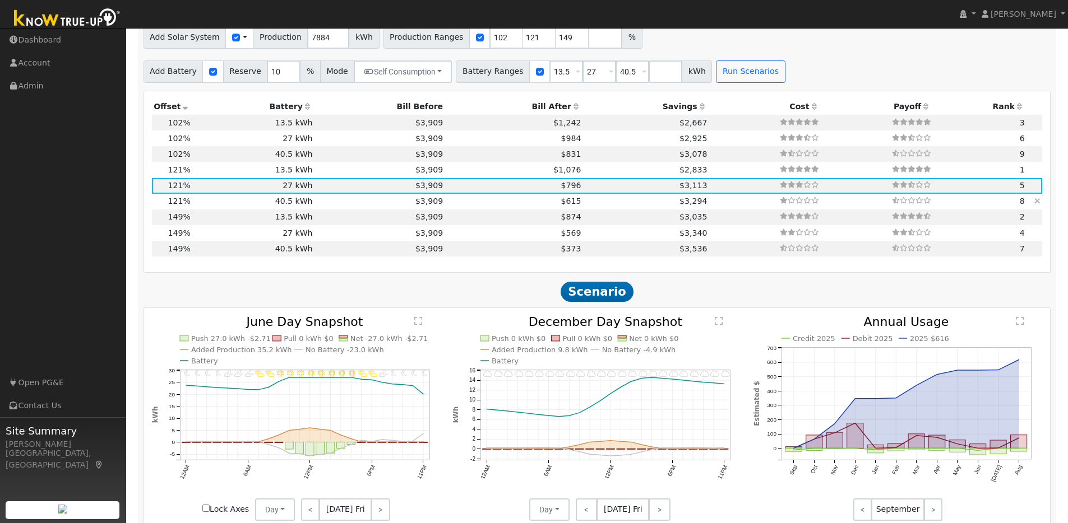
click at [206, 207] on td "40.5 kWh" at bounding box center [253, 202] width 122 height 16
type input "$40,905"
type input "$18,186"
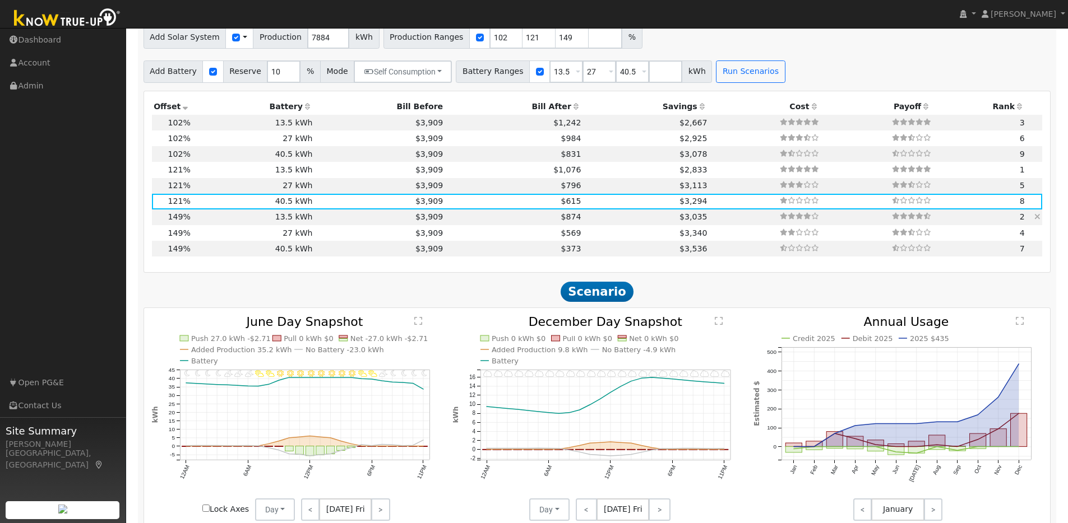
click at [208, 221] on td "13.5 kWh" at bounding box center [253, 218] width 122 height 16
type input "7.8"
type input "$24,277"
type input "$13,635"
type input "$11,374"
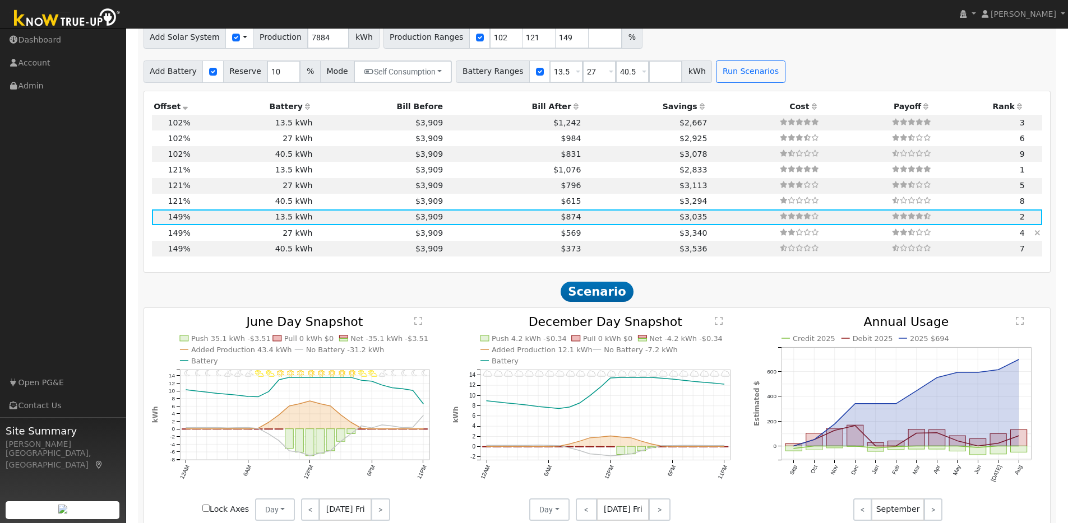
click at [207, 238] on td "27 kWh" at bounding box center [253, 233] width 122 height 16
type input "$27,270"
type input "$15,464"
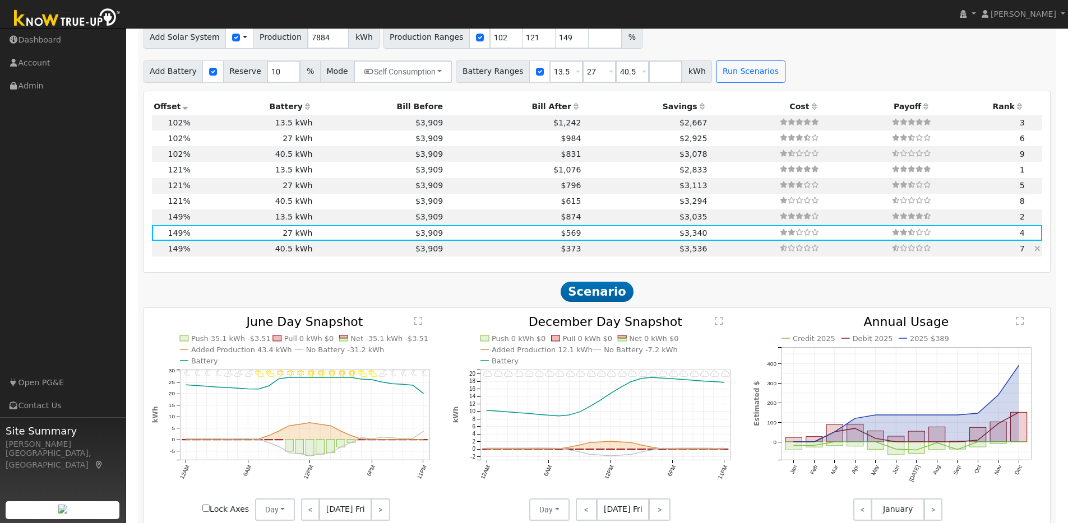
click at [209, 254] on td "40.5 kWh" at bounding box center [253, 249] width 122 height 16
type input "$40,905"
type input "$19,555"
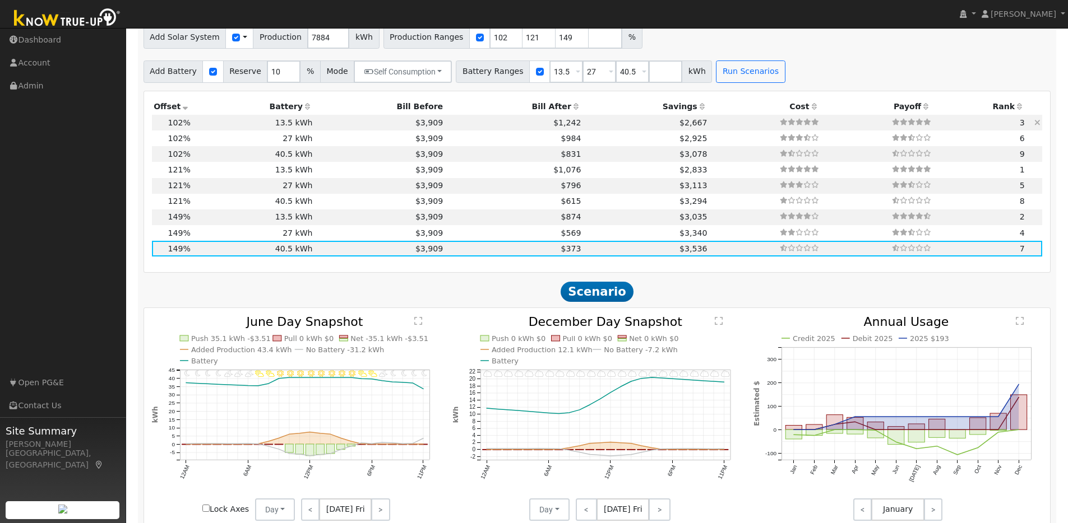
click at [215, 129] on td "13.5 kWh" at bounding box center [253, 123] width 122 height 16
type input "5.4"
type input "$16,620"
type input "$13,635"
type input "$9,077"
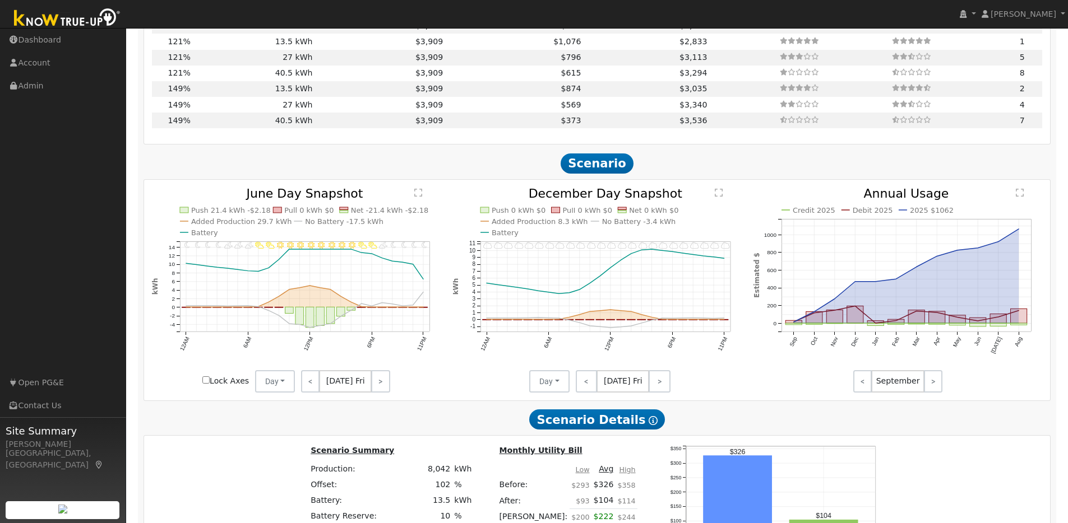
scroll to position [1199, 0]
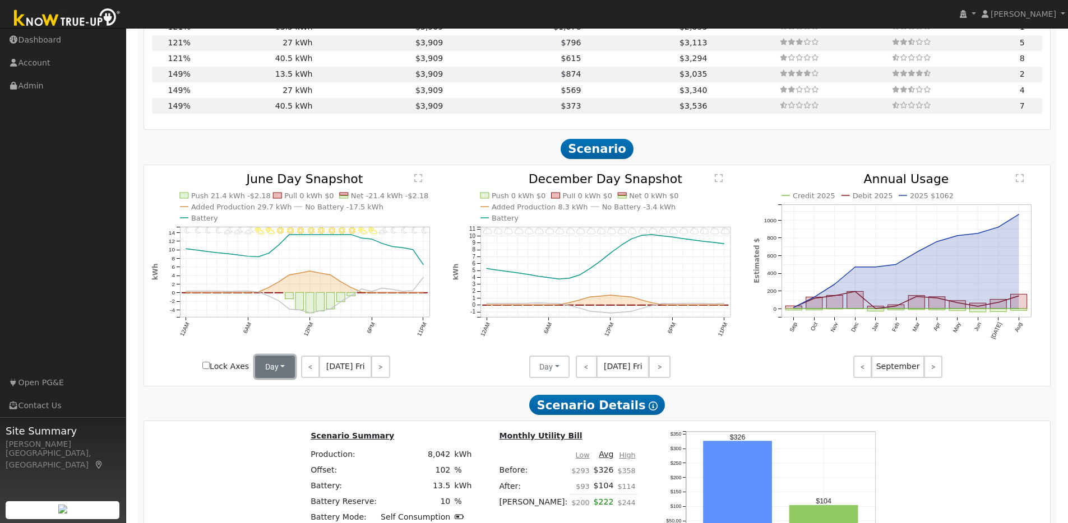
click at [285, 377] on button "Day" at bounding box center [275, 367] width 40 height 22
click at [280, 415] on link "Month Average" at bounding box center [295, 408] width 78 height 16
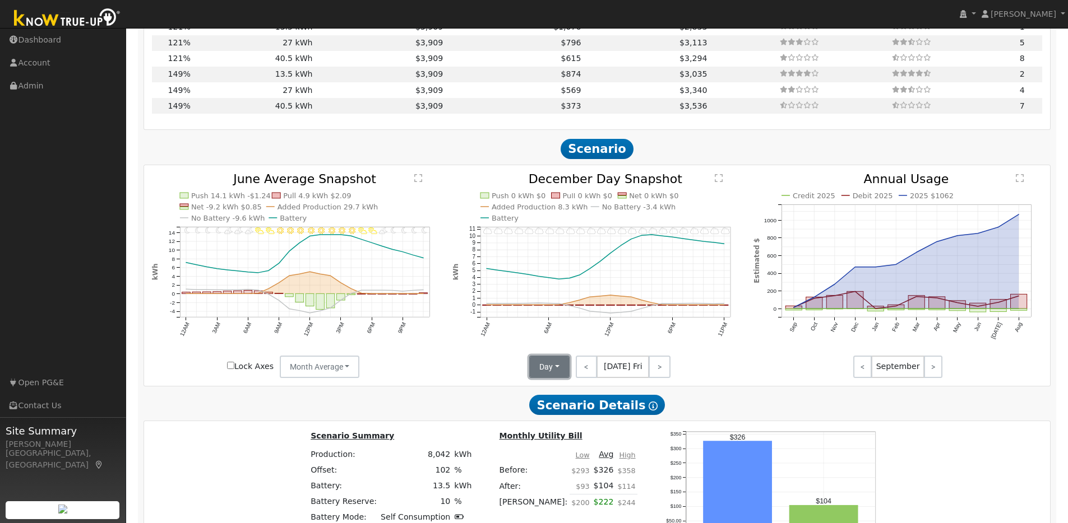
click at [555, 372] on button "Day" at bounding box center [549, 367] width 40 height 22
click at [540, 413] on link "Month Average" at bounding box center [569, 408] width 78 height 16
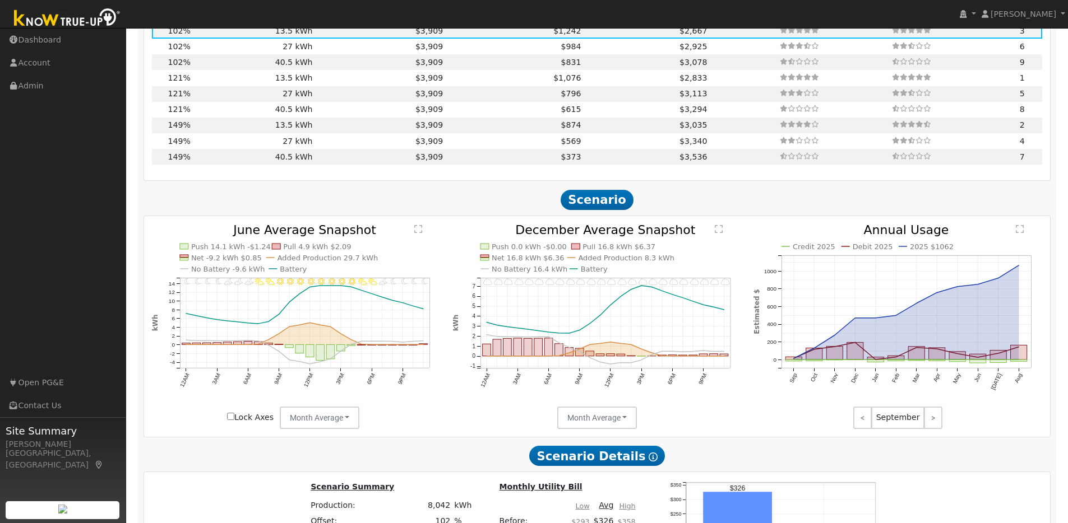
scroll to position [1067, 0]
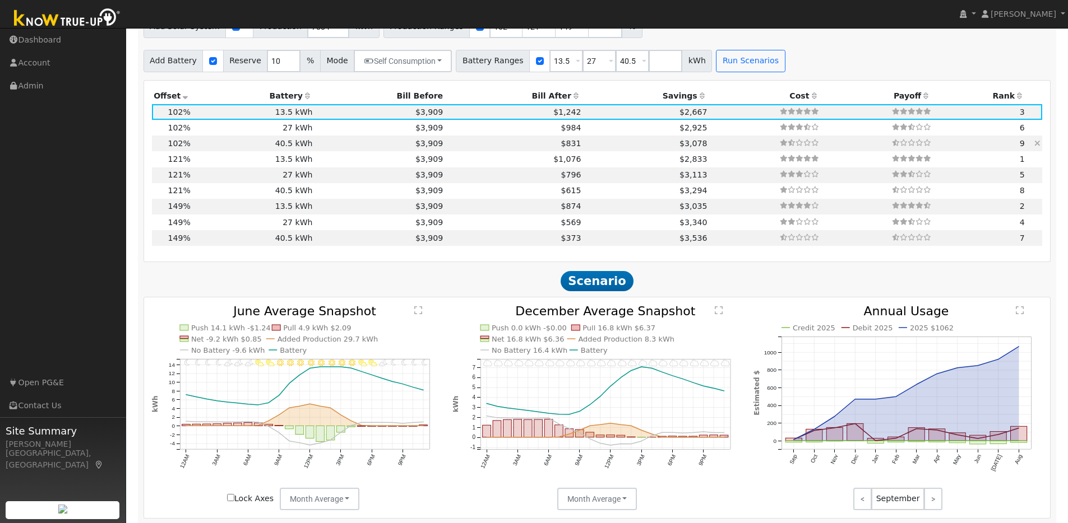
click at [214, 150] on td "40.5 kWh" at bounding box center [253, 144] width 122 height 16
type input "$40,905"
type input "$17,258"
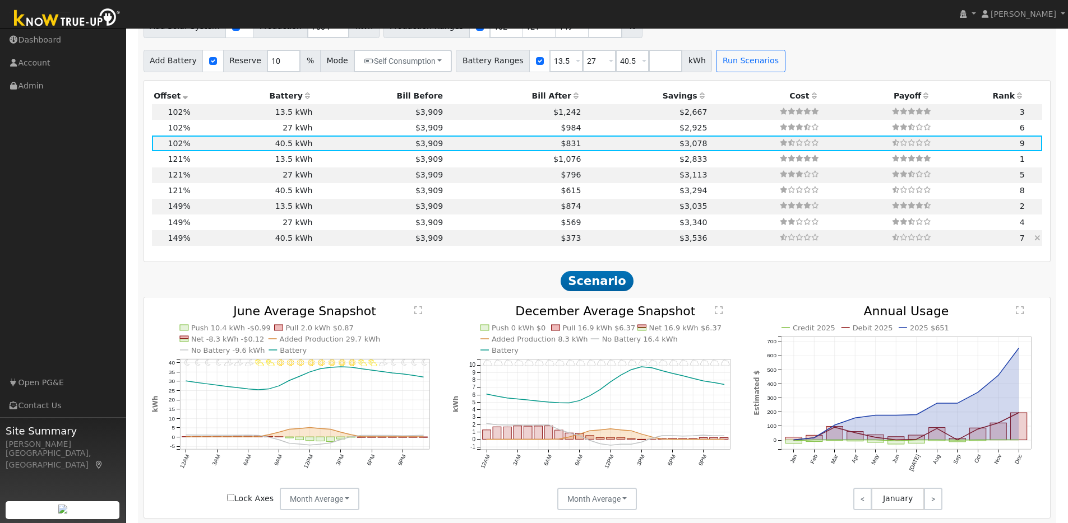
click at [224, 243] on td "40.5 kWh" at bounding box center [253, 238] width 122 height 16
type input "7.8"
type input "$24,277"
type input "$19,555"
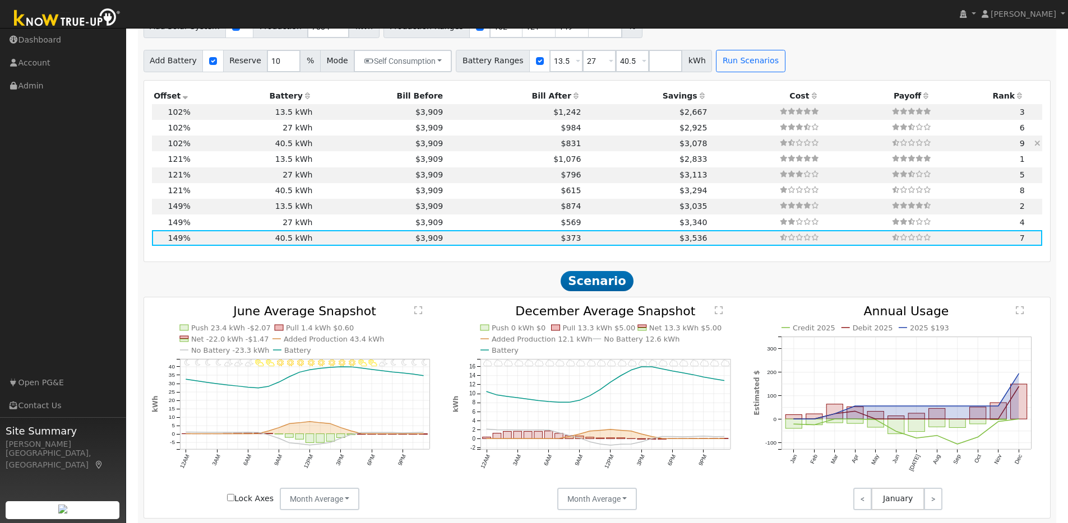
click at [220, 148] on td "40.5 kWh" at bounding box center [253, 144] width 122 height 16
type input "5.4"
type input "$16,620"
type input "$17,258"
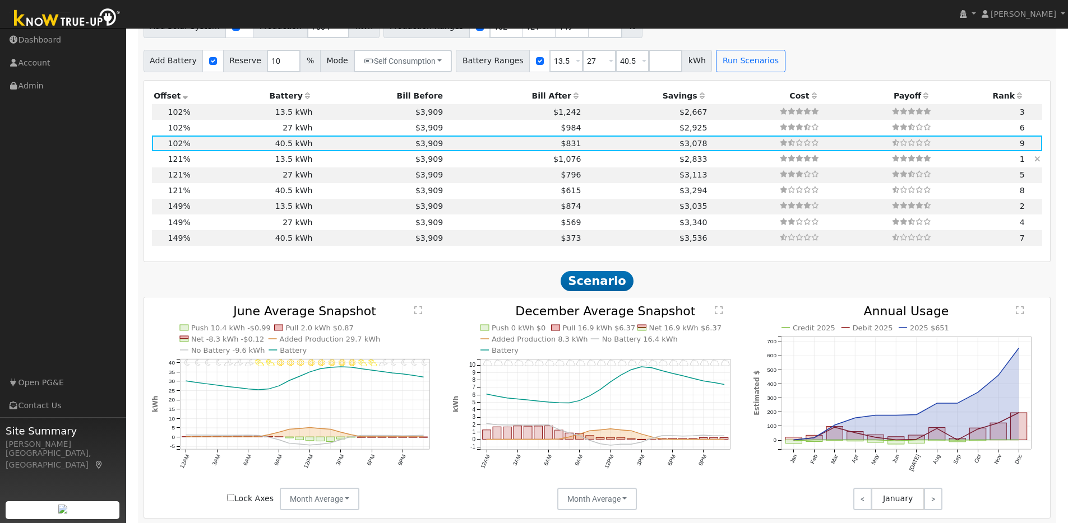
click at [222, 164] on td "13.5 kWh" at bounding box center [253, 159] width 122 height 16
type input "6.4"
type input "$19,716"
type input "$13,635"
type input "$10,005"
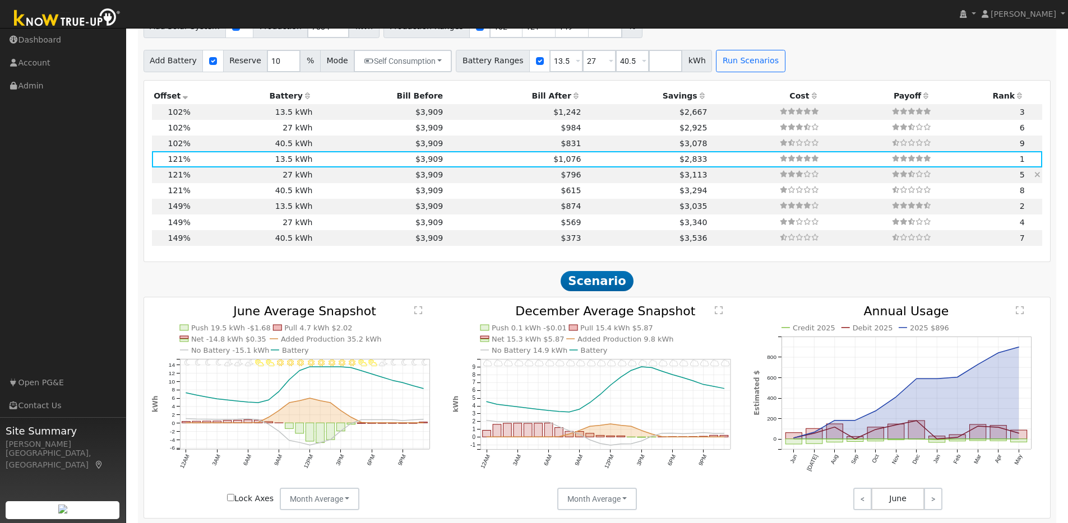
click at [223, 180] on td "27 kWh" at bounding box center [253, 176] width 122 height 16
type input "$27,270"
type input "$14,096"
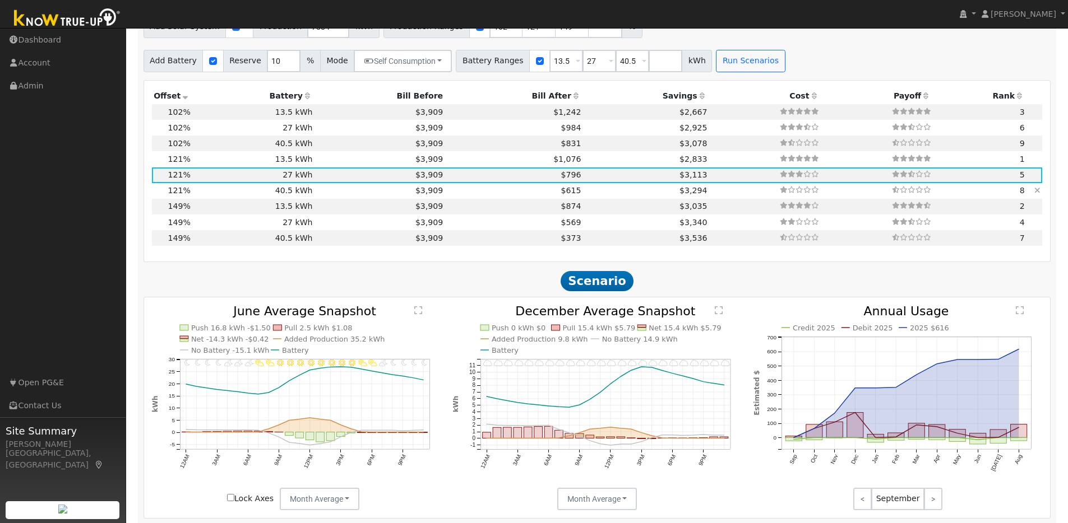
click at [222, 199] on td "40.5 kWh" at bounding box center [253, 191] width 122 height 16
type input "$40,905"
type input "$18,186"
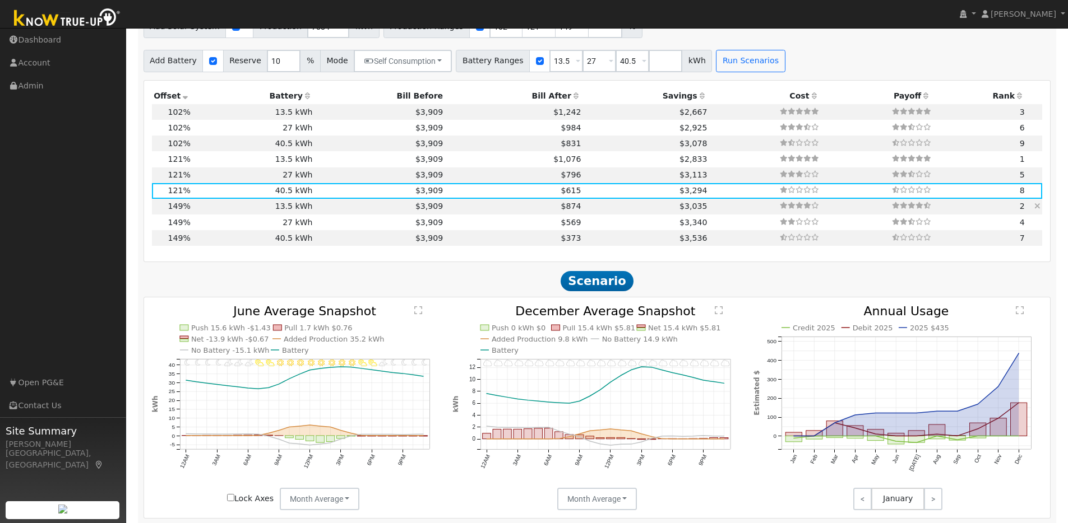
click at [216, 212] on td "13.5 kWh" at bounding box center [253, 207] width 122 height 16
type input "7.8"
type input "$24,277"
type input "$13,635"
type input "$11,374"
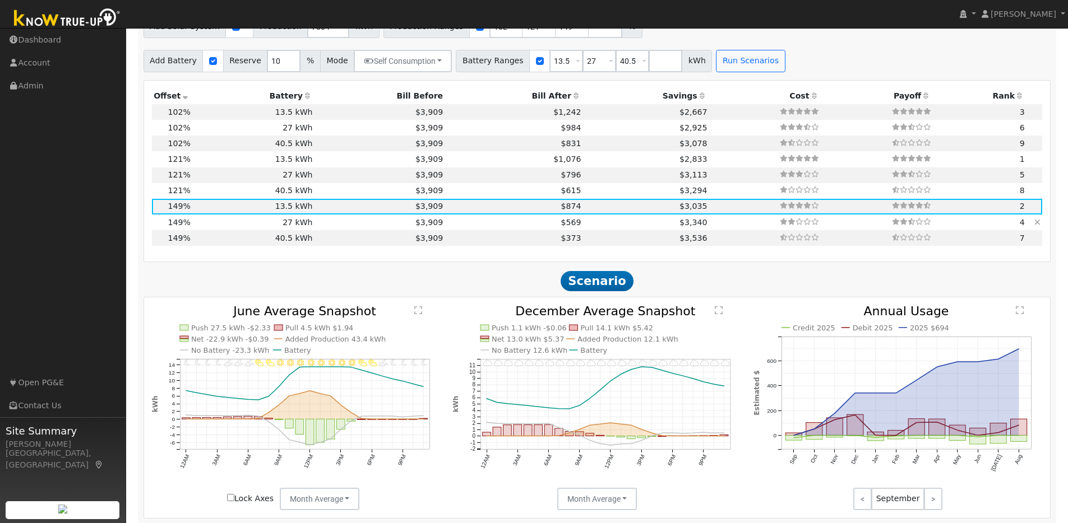
click at [217, 230] on td "27 kWh" at bounding box center [253, 223] width 122 height 16
type input "$27,270"
type input "$15,464"
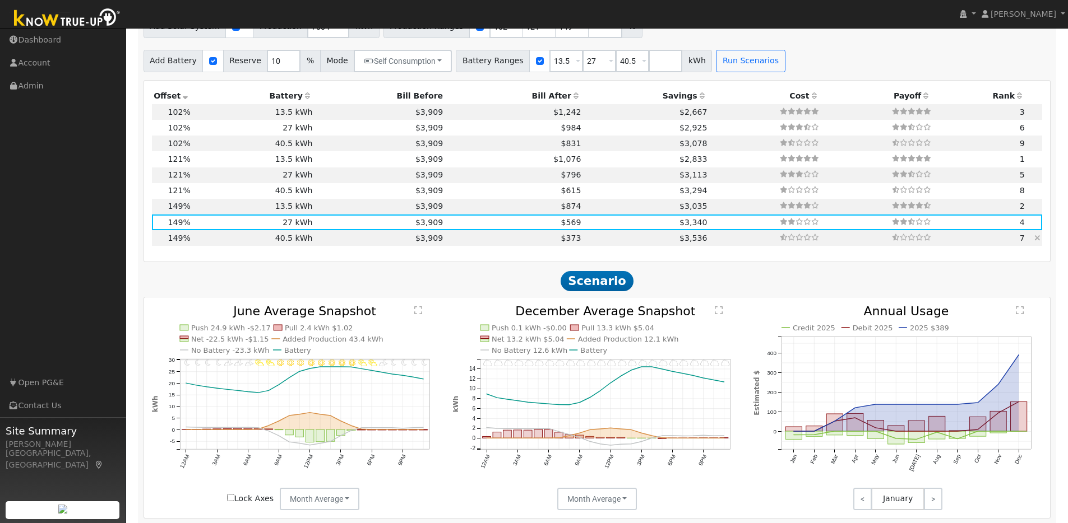
click at [219, 242] on td "40.5 kWh" at bounding box center [253, 238] width 122 height 16
type input "$40,905"
type input "$19,555"
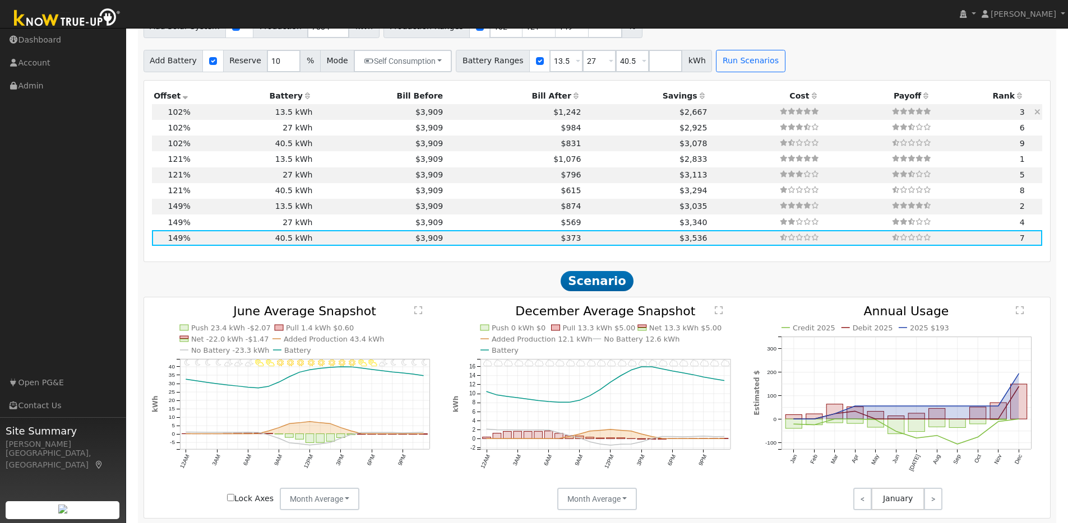
click at [238, 117] on td "13.5 kWh" at bounding box center [253, 112] width 122 height 16
type input "5.4"
type input "$16,620"
type input "$13,635"
type input "$9,077"
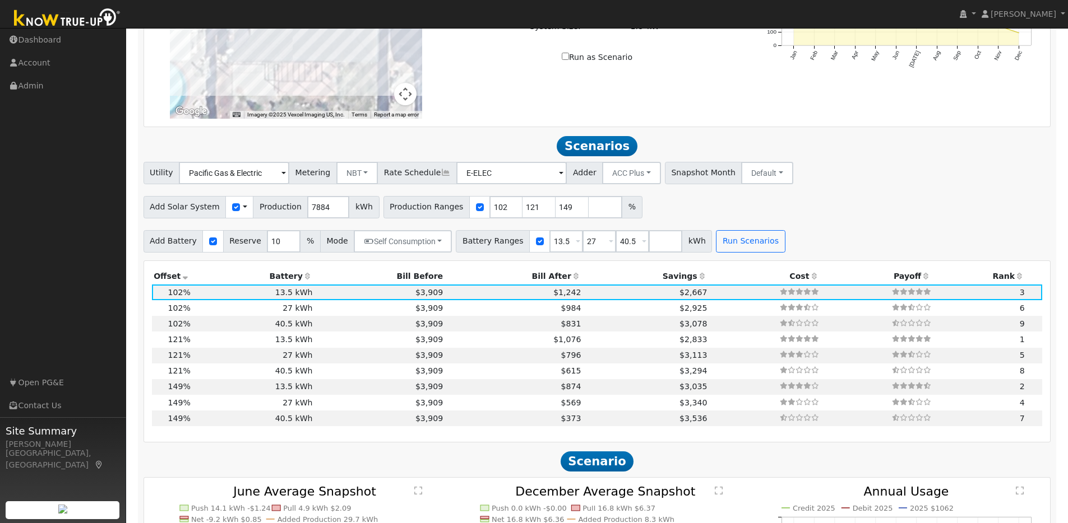
scroll to position [683, 0]
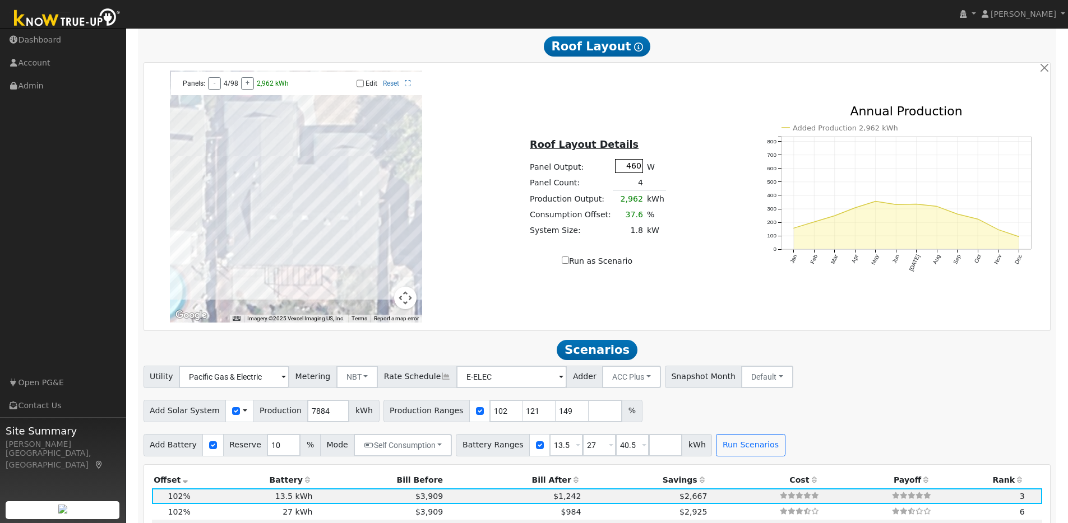
click at [631, 171] on input "460" at bounding box center [629, 166] width 28 height 14
type input "440"
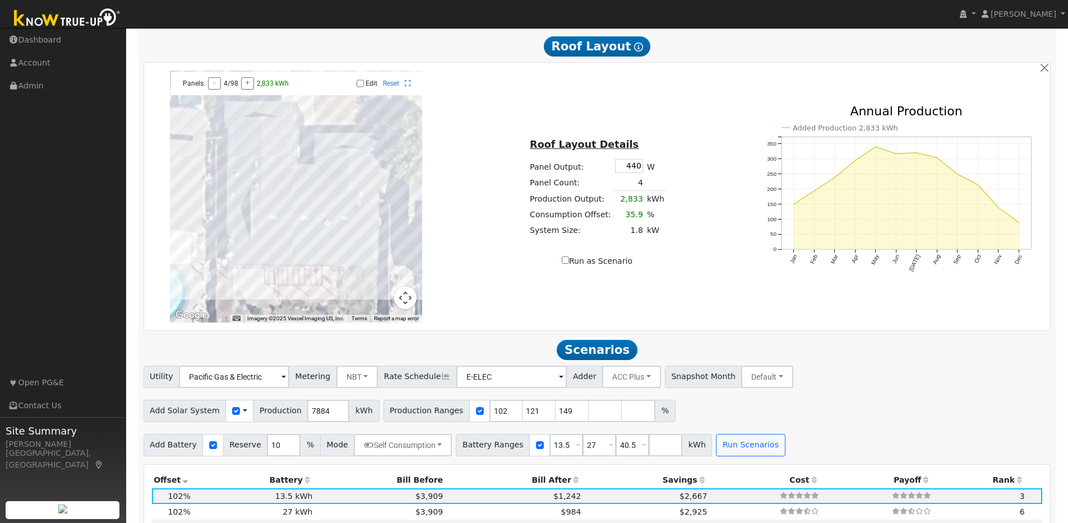
type input "80"
type input "100"
type input "125"
type input "150"
click at [359, 87] on input "Edit" at bounding box center [359, 84] width 7 height 8
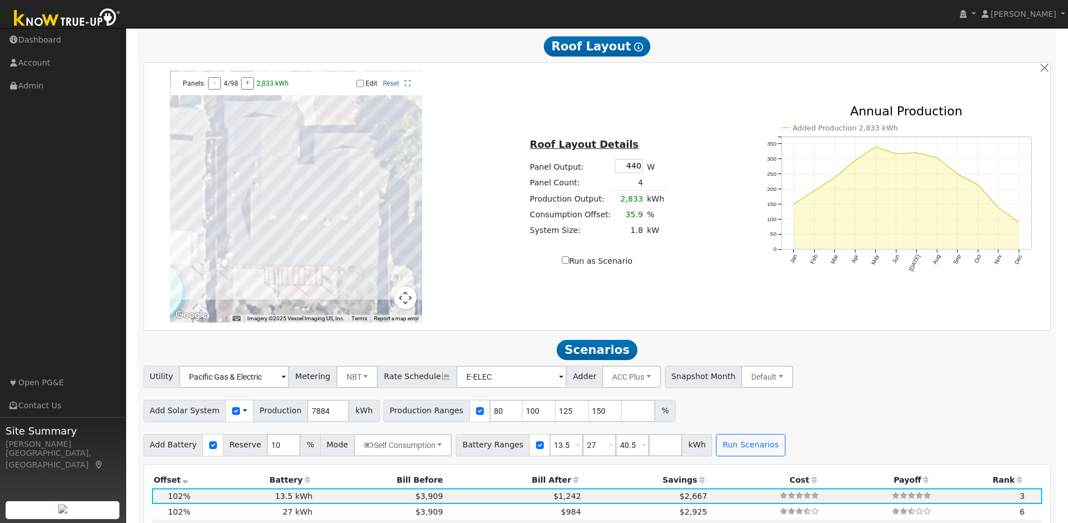
checkbox input "true"
click at [306, 238] on div at bounding box center [296, 197] width 252 height 252
click at [309, 249] on div at bounding box center [296, 197] width 252 height 252
click at [327, 238] on div at bounding box center [296, 197] width 252 height 252
drag, startPoint x: 328, startPoint y: 249, endPoint x: 340, endPoint y: 242, distance: 14.3
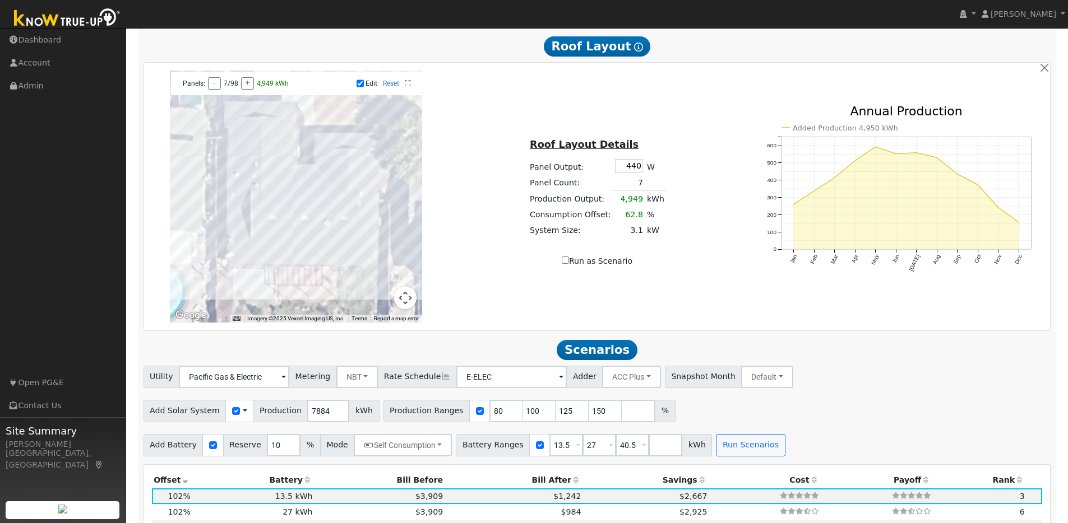
click at [328, 249] on div at bounding box center [296, 197] width 252 height 252
click at [342, 239] on div at bounding box center [296, 197] width 252 height 252
click at [344, 248] on div at bounding box center [296, 197] width 252 height 252
drag, startPoint x: 275, startPoint y: 257, endPoint x: 288, endPoint y: 256, distance: 12.9
click at [276, 257] on div at bounding box center [296, 197] width 252 height 252
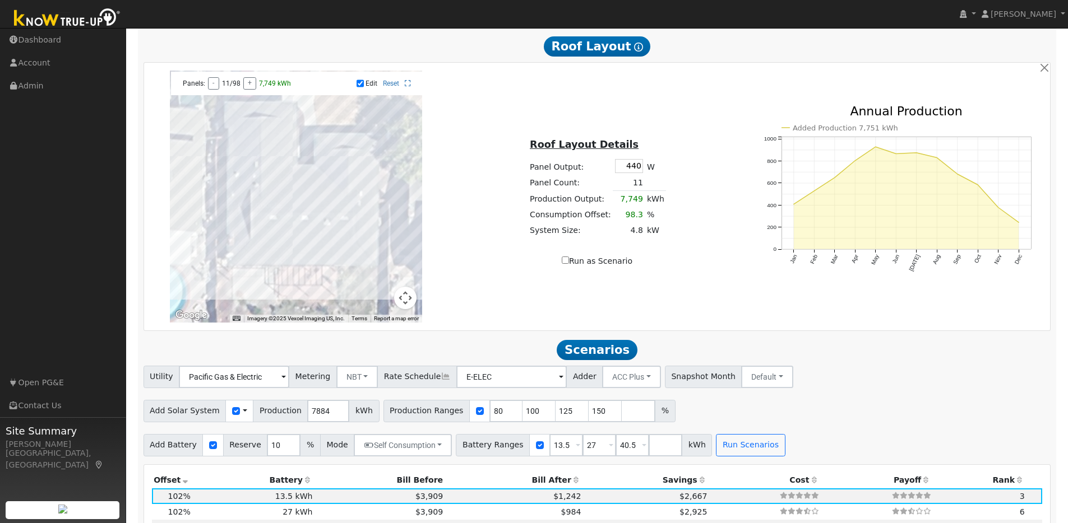
drag, startPoint x: 291, startPoint y: 256, endPoint x: 308, endPoint y: 257, distance: 16.8
click at [293, 256] on div at bounding box center [296, 197] width 252 height 252
click at [295, 259] on div at bounding box center [296, 197] width 252 height 252
click at [307, 259] on div at bounding box center [296, 197] width 252 height 252
click at [328, 263] on div at bounding box center [296, 197] width 252 height 252
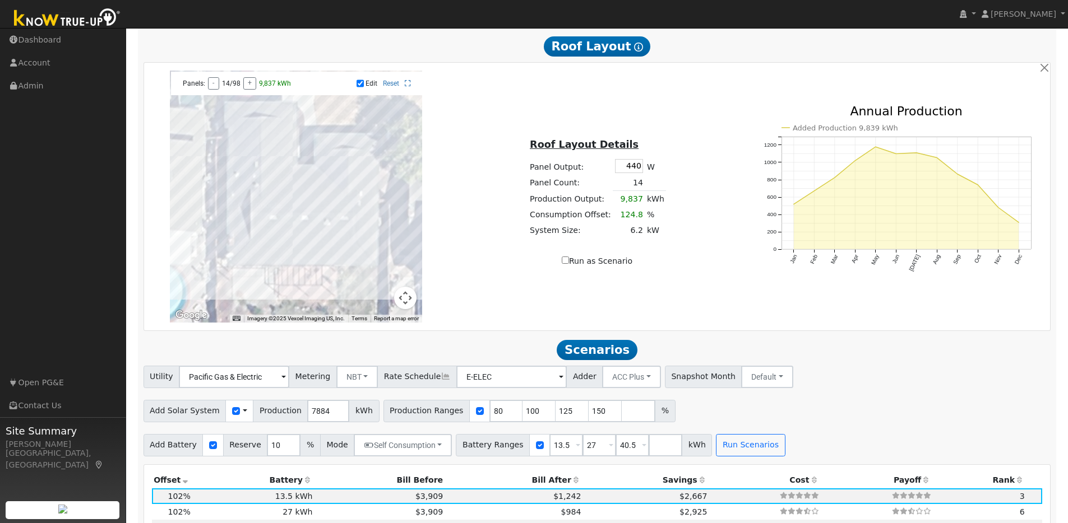
click at [337, 262] on div at bounding box center [296, 197] width 252 height 252
click at [330, 259] on div at bounding box center [296, 197] width 252 height 252
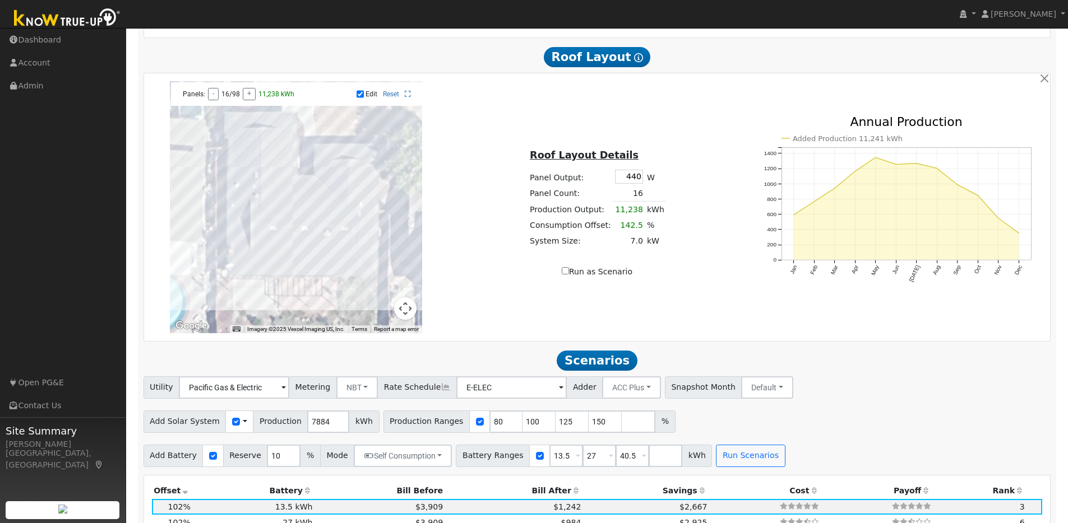
scroll to position [671, 0]
click at [703, 245] on div "Roof Layout Details Panel Output: 440 W Panel Count: 16 Production Output: 11,2…" at bounding box center [597, 207] width 301 height 141
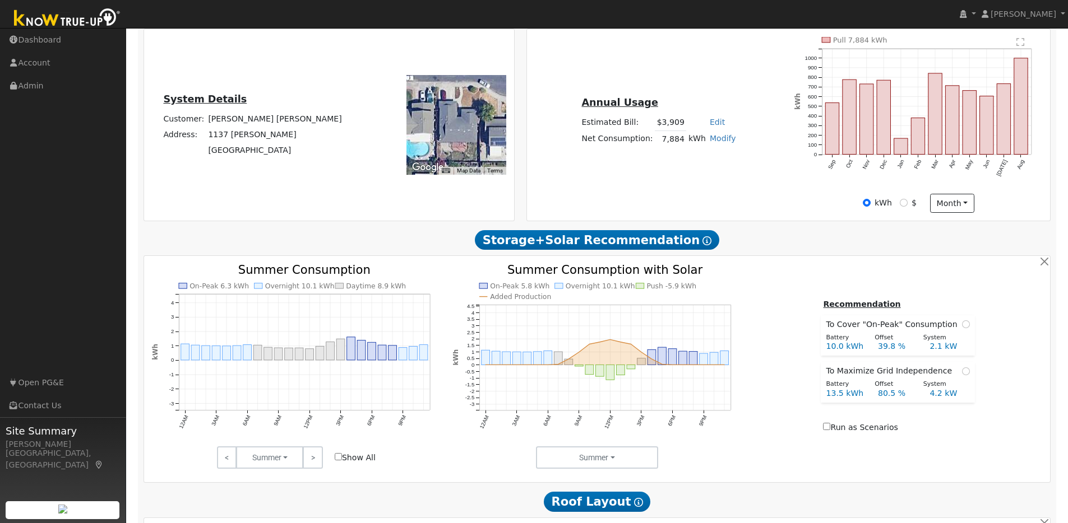
scroll to position [265, 0]
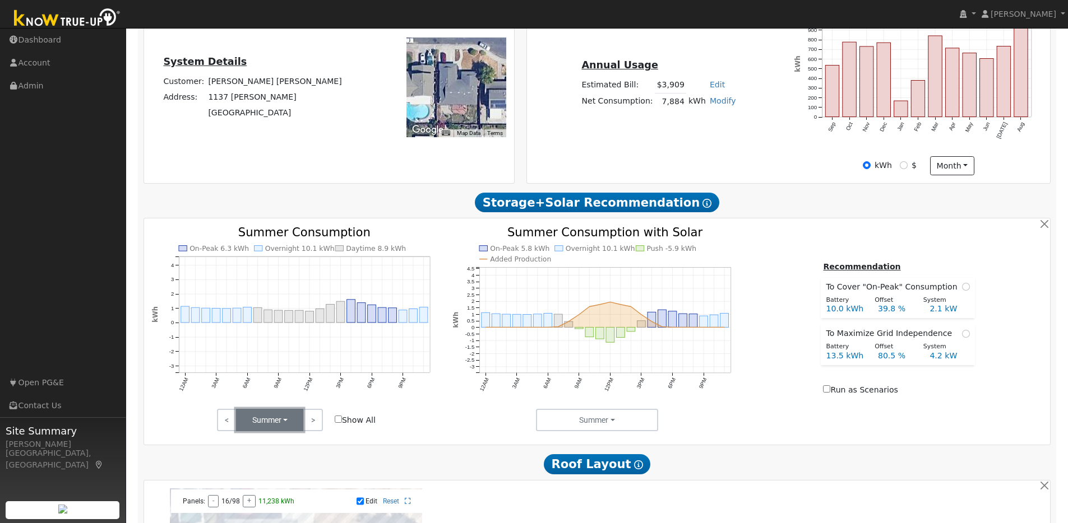
click at [285, 428] on button "Summer" at bounding box center [269, 420] width 67 height 22
click at [271, 451] on link "Summer" at bounding box center [275, 445] width 78 height 16
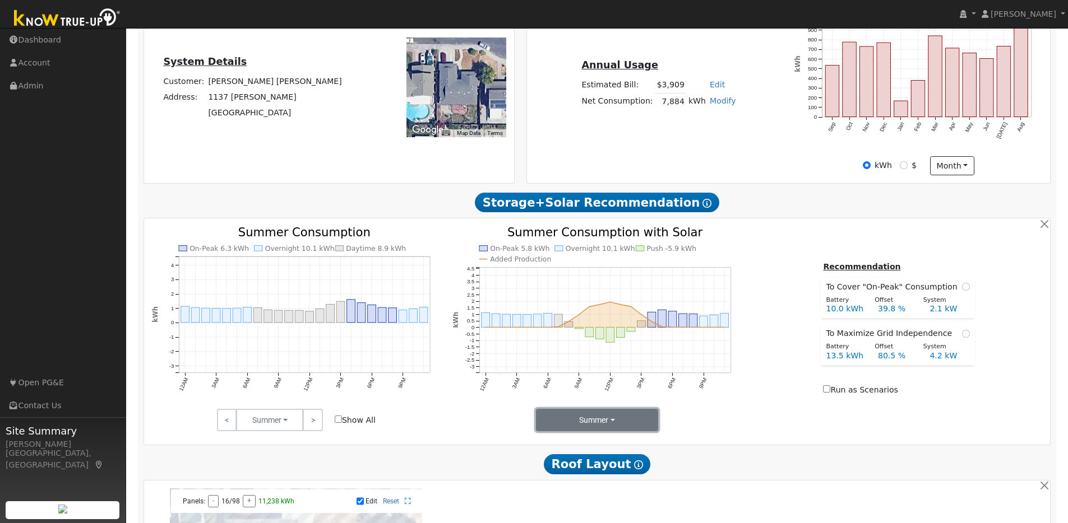
click at [629, 420] on button "Summer" at bounding box center [597, 420] width 123 height 22
click at [559, 463] on link "Seasons" at bounding box center [575, 461] width 78 height 16
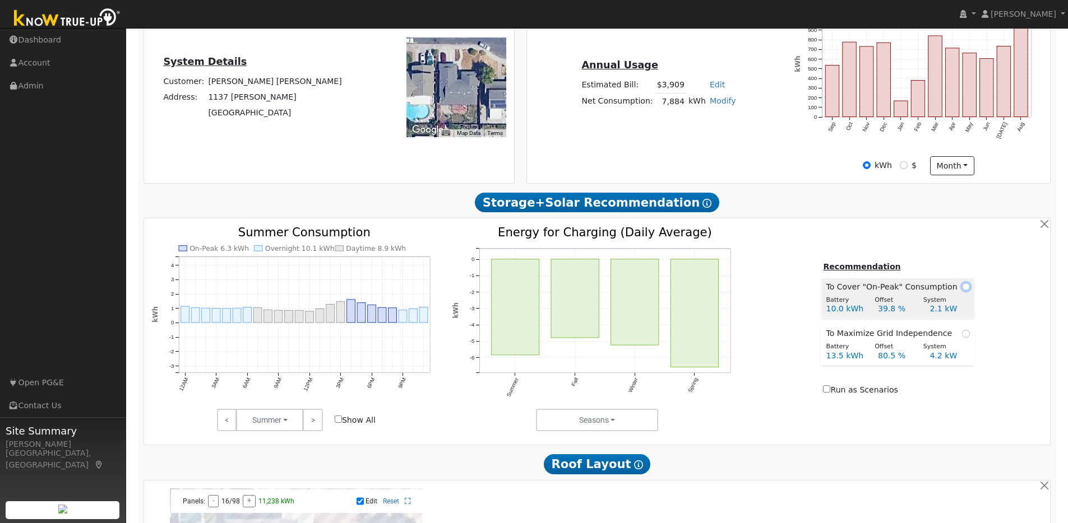
click at [964, 291] on input "radio" at bounding box center [966, 287] width 8 height 8
radio input "true"
click at [962, 291] on input "radio" at bounding box center [966, 287] width 8 height 8
click at [962, 287] on span at bounding box center [966, 287] width 8 height 12
click at [978, 294] on div "Recommendation To Cover "On-Peak" Consumption Battery Offset System 10.0 kWh 39…" at bounding box center [897, 330] width 301 height 138
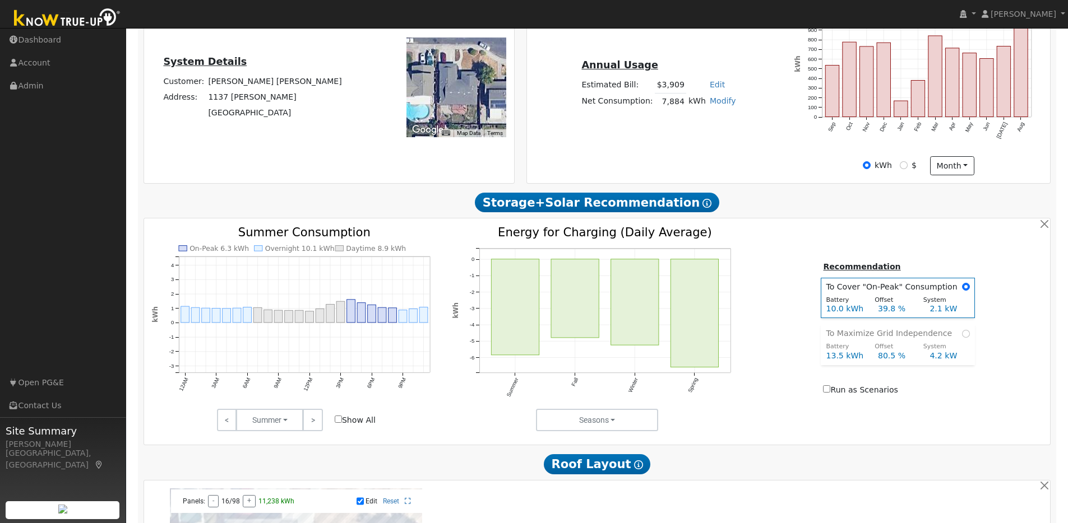
click at [903, 240] on div "On-Peak 6.3 kWh Overnight 10.1 kWh Daytime 8.9 kWh 12AM 3AM 6AM 9AM 12PM 3PM 6P…" at bounding box center [597, 329] width 902 height 205
click at [798, 338] on div "Recommendation To Cover "On-Peak" Consumption Battery Offset System 10.0 kWh 39…" at bounding box center [897, 330] width 301 height 138
click at [962, 337] on input "radio" at bounding box center [966, 334] width 8 height 8
radio input "true"
radio input "false"
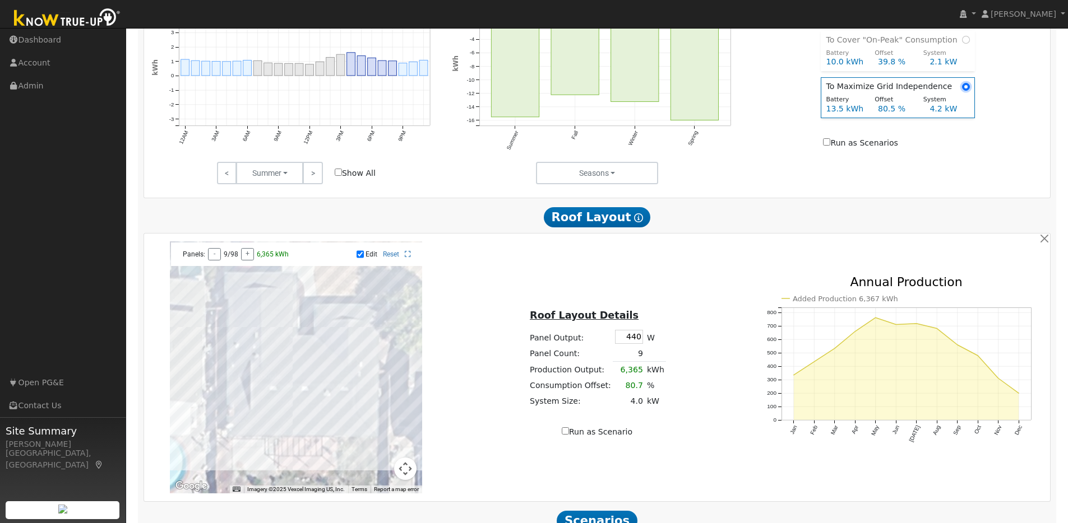
scroll to position [581, 0]
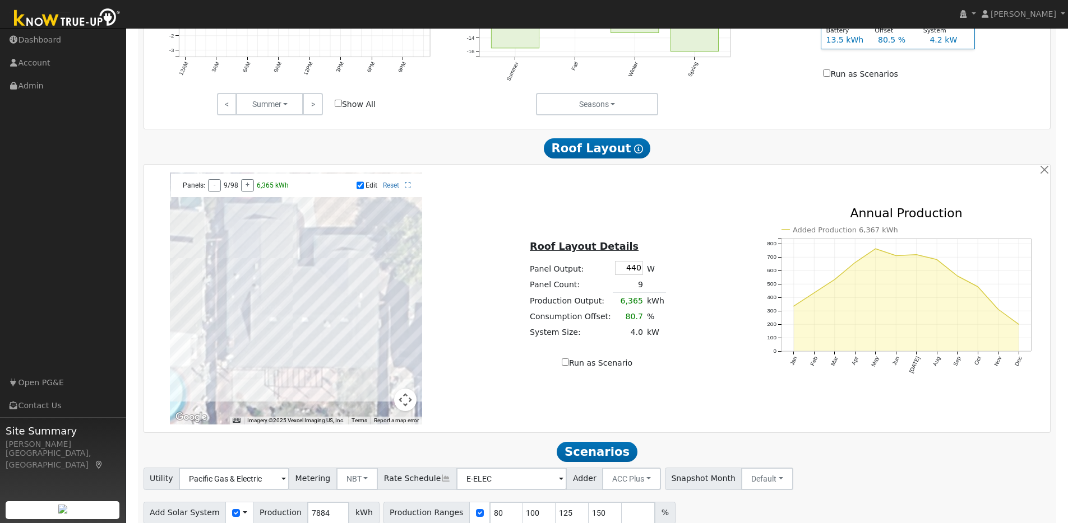
click at [329, 345] on div at bounding box center [296, 299] width 252 height 252
click at [329, 353] on div at bounding box center [296, 299] width 252 height 252
click at [328, 361] on div at bounding box center [296, 299] width 252 height 252
click at [281, 372] on div at bounding box center [296, 299] width 252 height 252
click at [291, 370] on div at bounding box center [296, 299] width 252 height 252
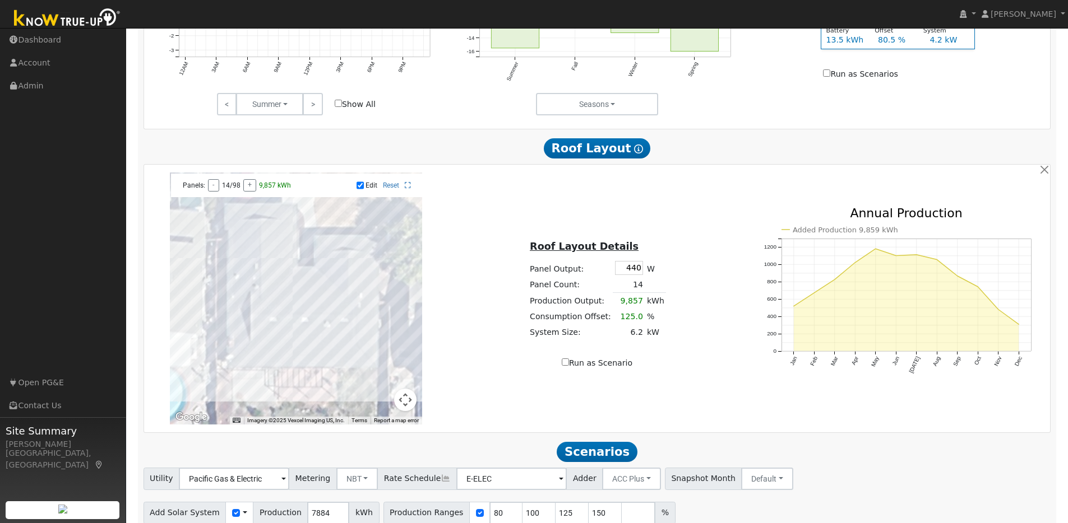
click at [312, 371] on div at bounding box center [296, 299] width 252 height 252
click at [331, 371] on div at bounding box center [296, 299] width 252 height 252
click at [711, 341] on div "Roof Layout Details Panel Output: 440 W Panel Count: 16 Production Output: 11,2…" at bounding box center [597, 298] width 301 height 141
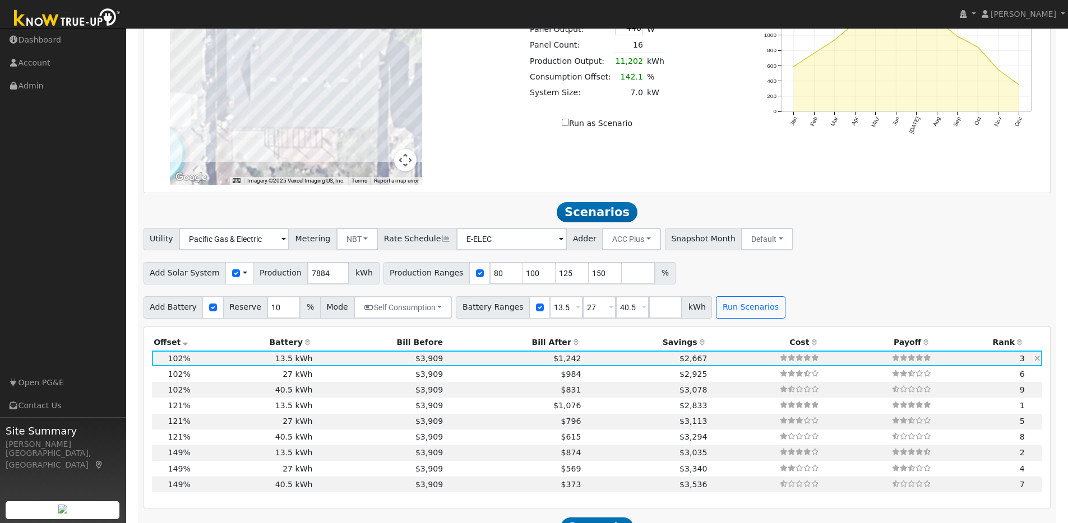
scroll to position [861, 0]
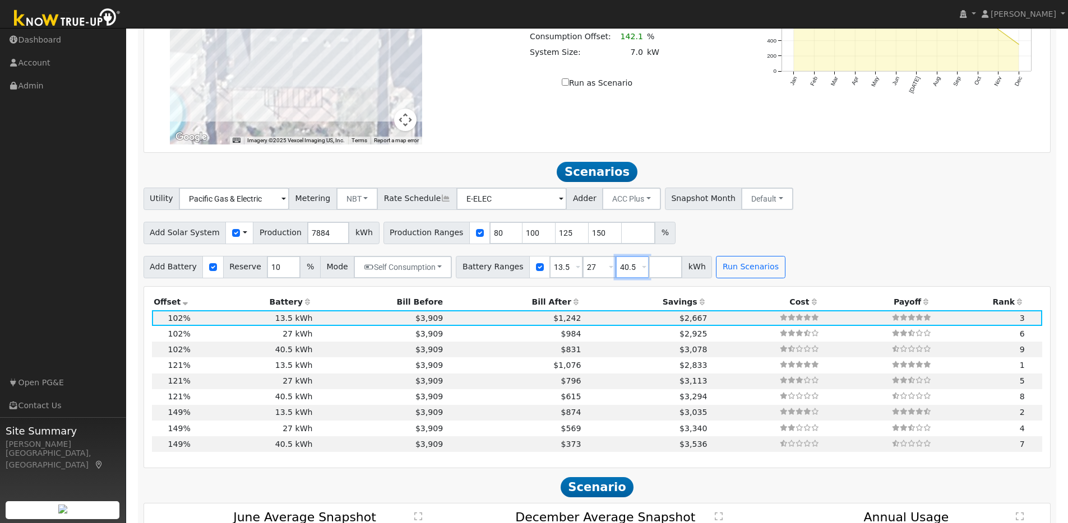
drag, startPoint x: 629, startPoint y: 272, endPoint x: 610, endPoint y: 272, distance: 19.1
click at [615, 272] on input "40.5" at bounding box center [632, 267] width 34 height 22
click at [707, 279] on button "Run Scenarios" at bounding box center [717, 267] width 69 height 22
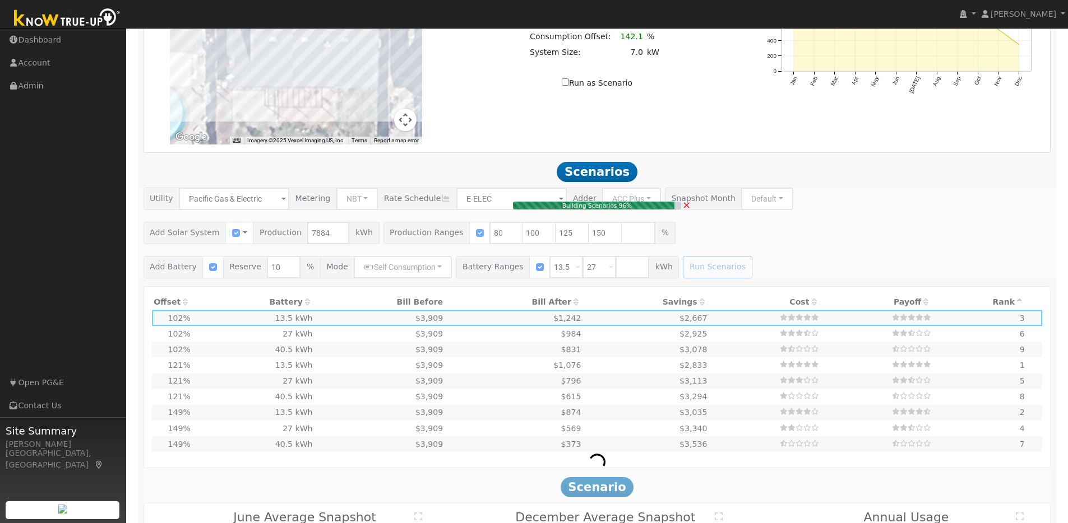
type input "5.3"
type input "$16,294"
type input "$8,979"
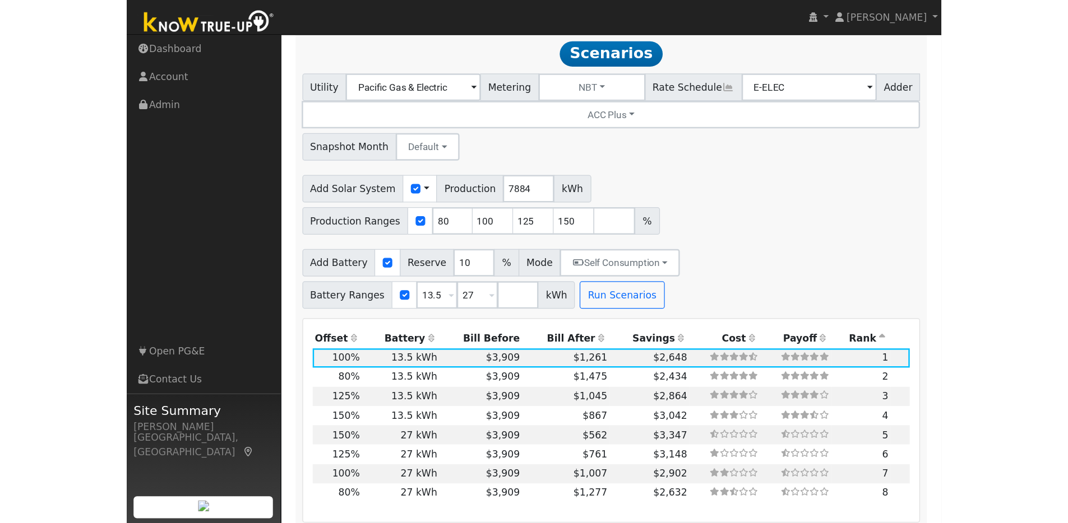
scroll to position [994, 0]
